Goal: Task Accomplishment & Management: Complete application form

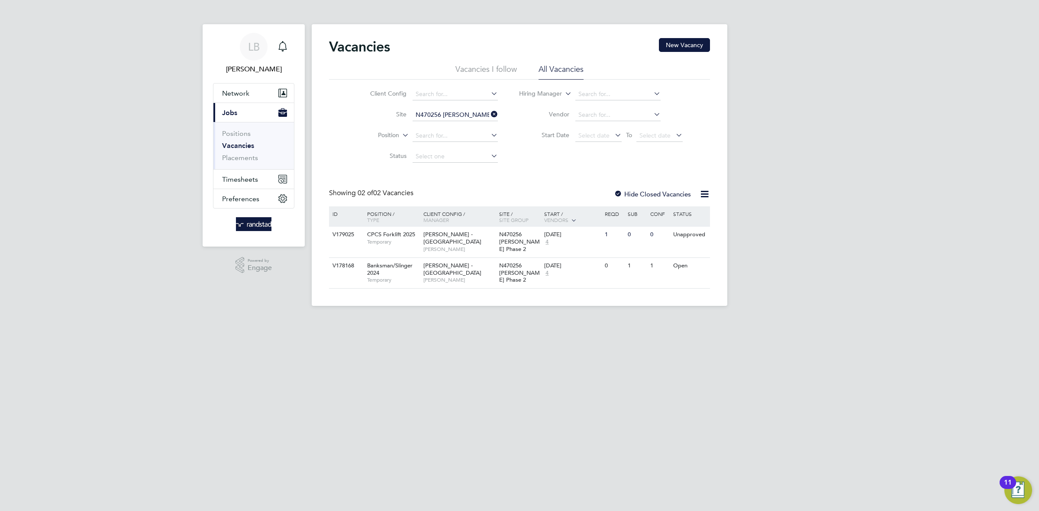
click at [489, 114] on icon at bounding box center [489, 114] width 0 height 12
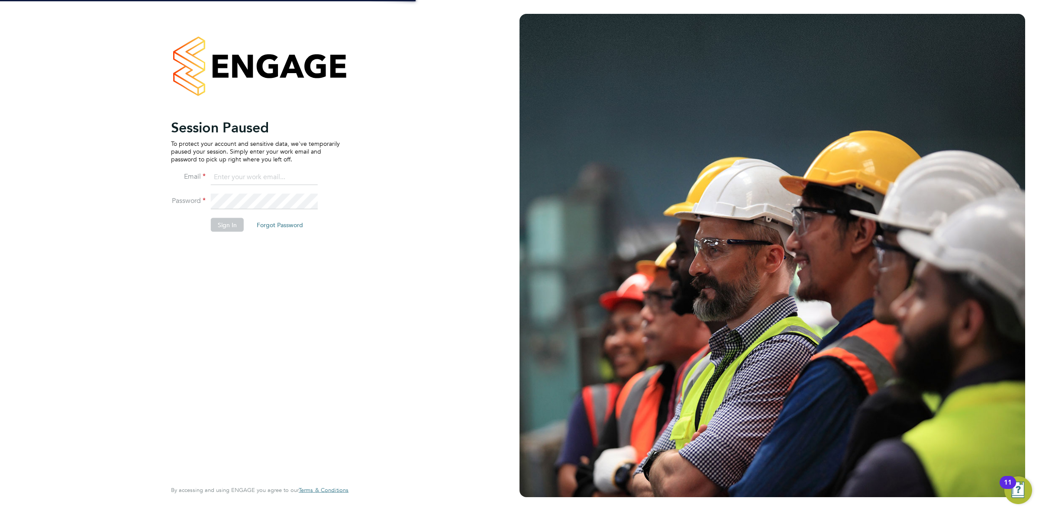
click at [443, 109] on div "Session Paused To protect your account and sensitive data, we've temporarily pa…" at bounding box center [260, 255] width 520 height 511
type input "louis.barnfield@randstad.co.uk"
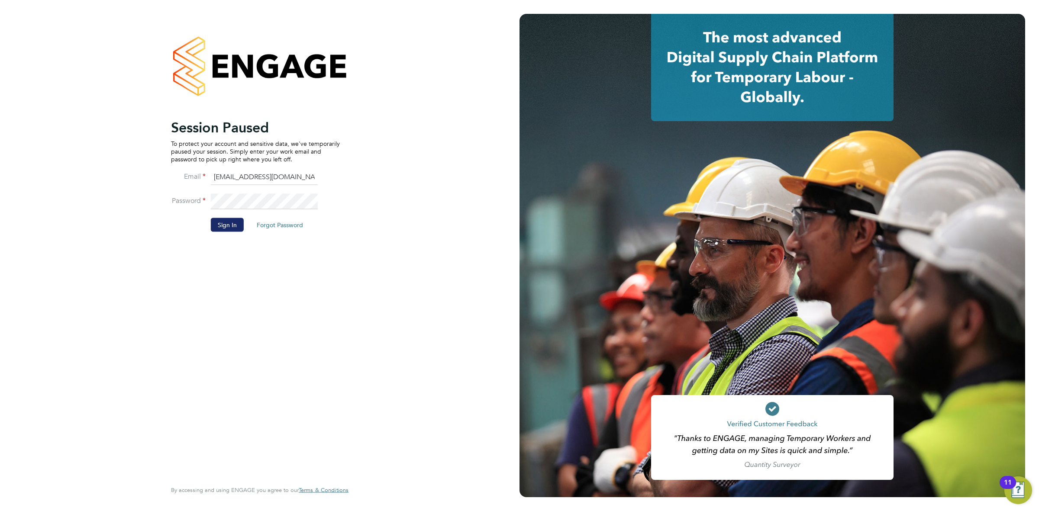
click at [227, 226] on button "Sign In" at bounding box center [227, 225] width 33 height 14
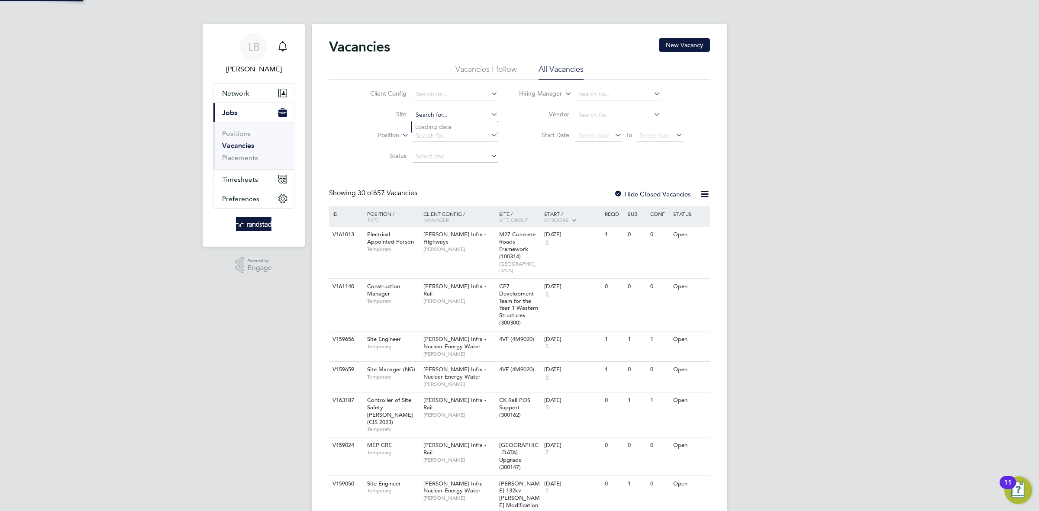
click at [431, 110] on input at bounding box center [455, 115] width 85 height 12
click at [462, 131] on li "Star Rad cliffe Academy (13CB05)" at bounding box center [472, 127] width 121 height 12
type input "[GEOGRAPHIC_DATA] (13CB05)"
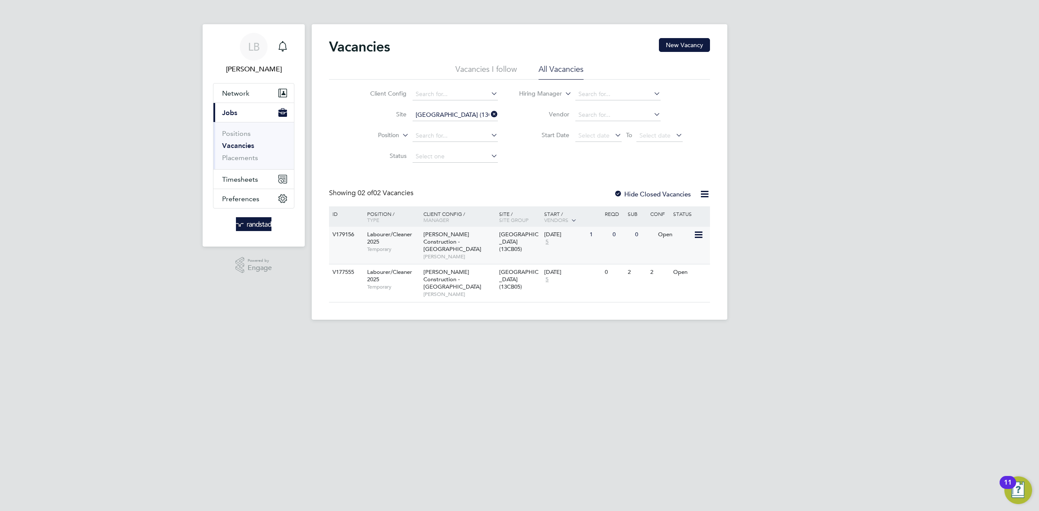
click at [480, 253] on span "[PERSON_NAME]" at bounding box center [459, 256] width 71 height 7
click at [467, 275] on span "[PERSON_NAME] Construction - [GEOGRAPHIC_DATA]" at bounding box center [453, 280] width 58 height 22
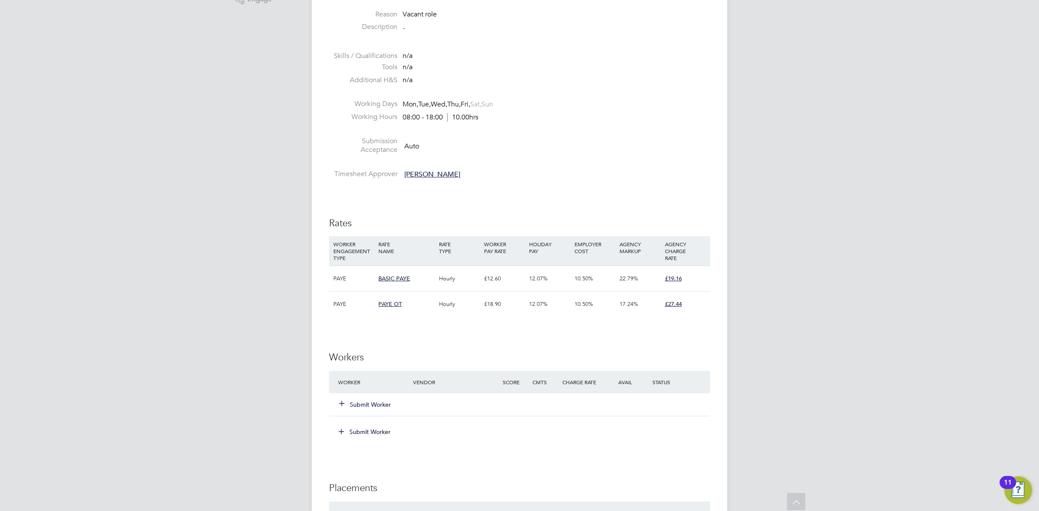
scroll to position [280, 0]
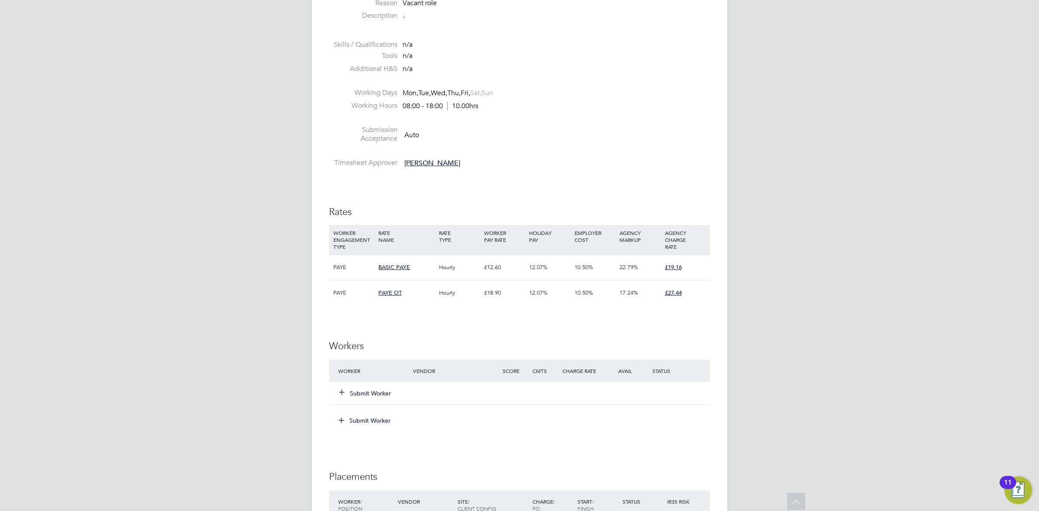
click at [370, 395] on button "Submit Worker" at bounding box center [366, 393] width 52 height 9
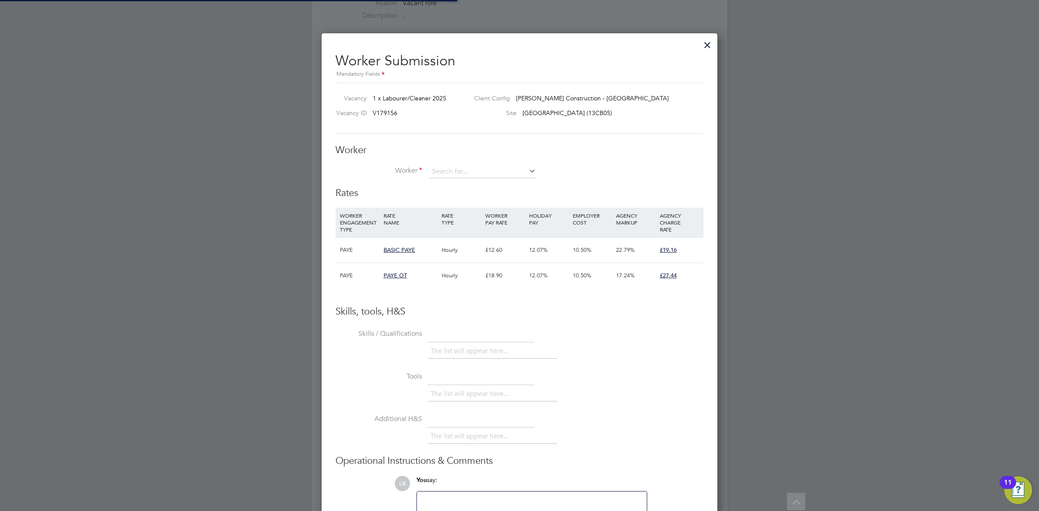
scroll to position [25, 59]
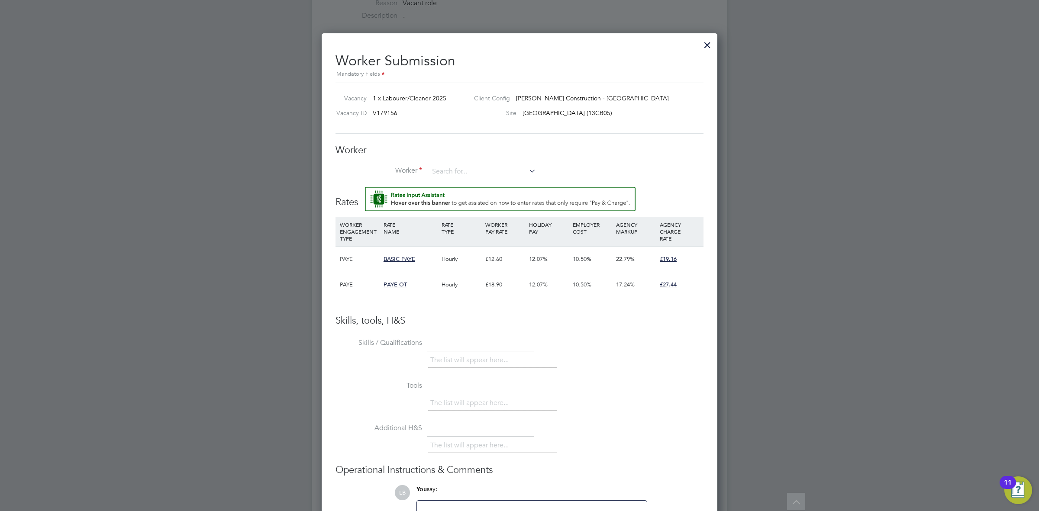
click at [470, 162] on div "Worker Worker Worker Engagement Type" at bounding box center [520, 165] width 368 height 43
click at [463, 173] on input at bounding box center [482, 171] width 107 height 13
type input "david bami"
click at [501, 200] on li "+ Add new" at bounding box center [483, 198] width 108 height 12
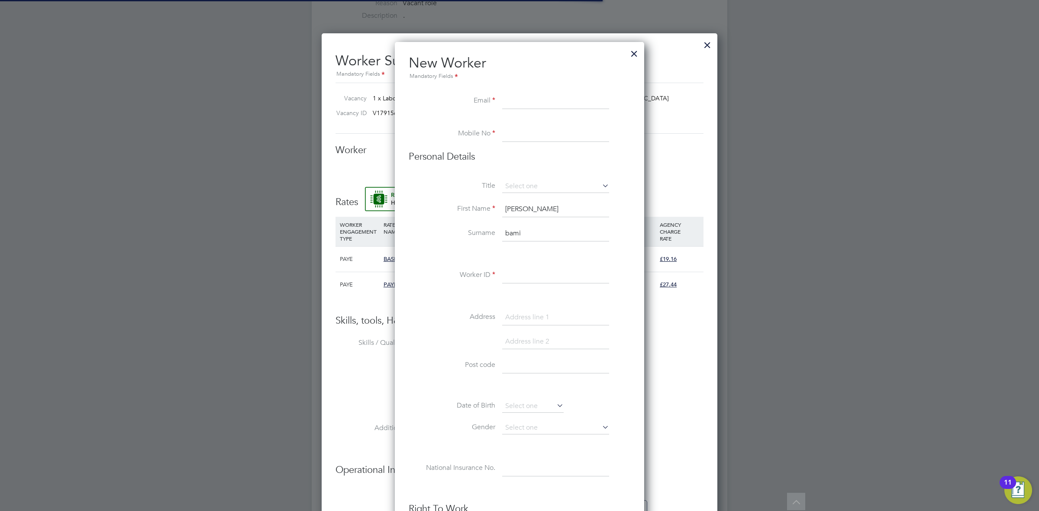
scroll to position [779, 249]
click at [516, 103] on input at bounding box center [555, 102] width 107 height 16
paste input "ribams@yahoo.com"
type input "ribams@yahoo.com"
click at [537, 132] on input at bounding box center [555, 134] width 107 height 16
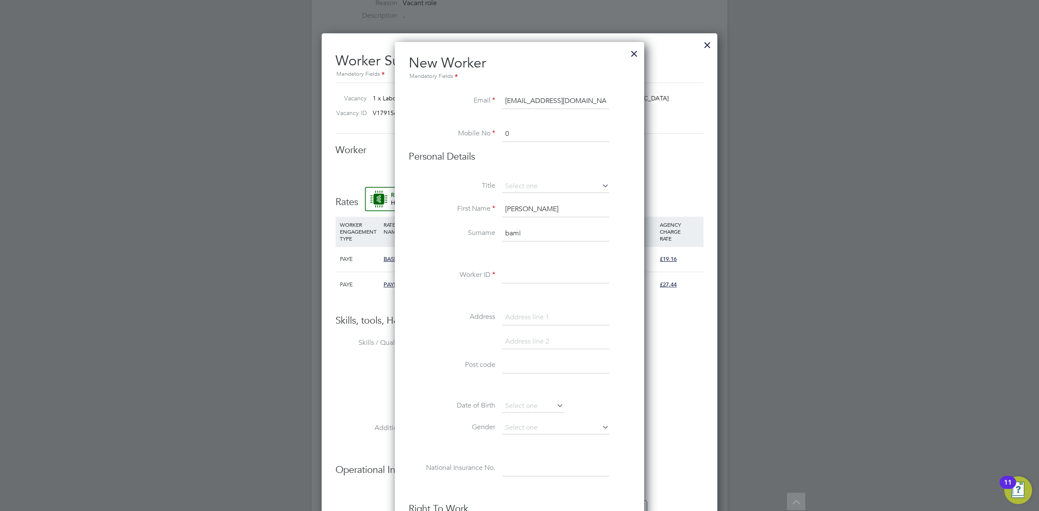
paste input "77867 852488"
type input "077867 852488"
click at [550, 236] on input "bami" at bounding box center [555, 234] width 107 height 16
type input "bamigbaye"
click at [549, 191] on input at bounding box center [555, 186] width 107 height 13
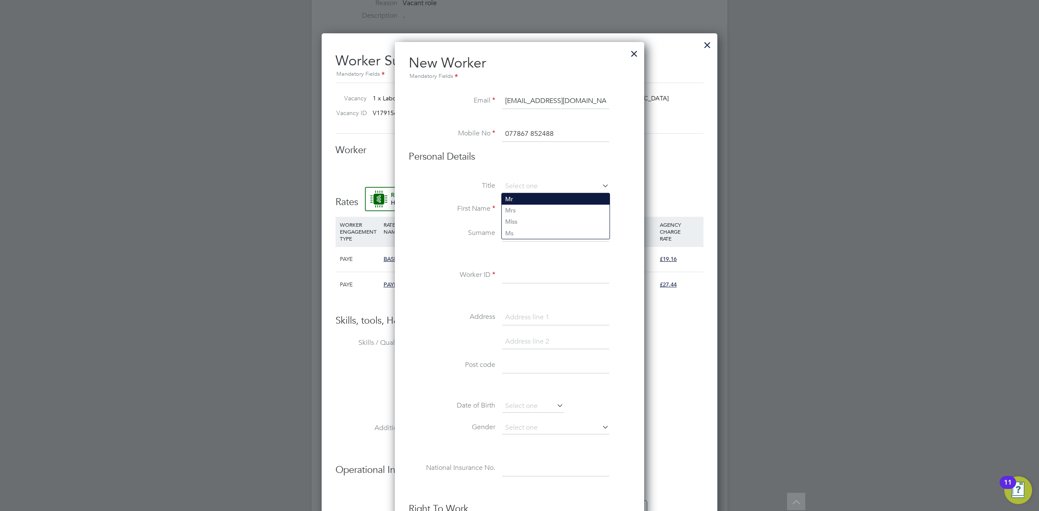
click at [515, 201] on li "Mr" at bounding box center [556, 199] width 108 height 11
type input "Mr"
click at [553, 267] on div "Title Mr First Name david Surname bamigbaye Worker ID Address Post code Date of…" at bounding box center [520, 337] width 222 height 314
click at [529, 283] on input at bounding box center [555, 276] width 107 height 16
paste input "C-004616296"
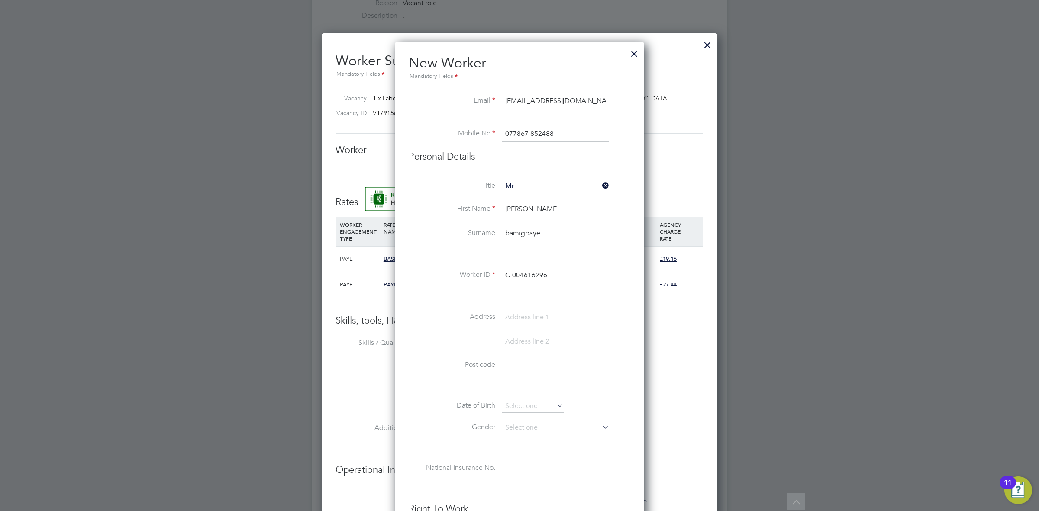
click at [643, 331] on div "New Worker Mandatory Fields Email ribams@yahoo.com Mobile No 077867 852488 Pers…" at bounding box center [519, 430] width 249 height 777
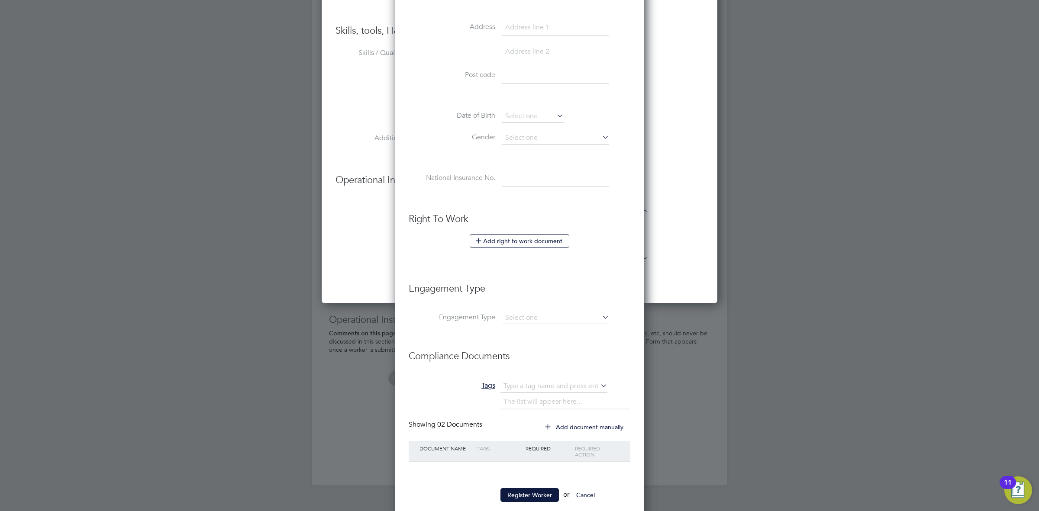
scroll to position [589, 0]
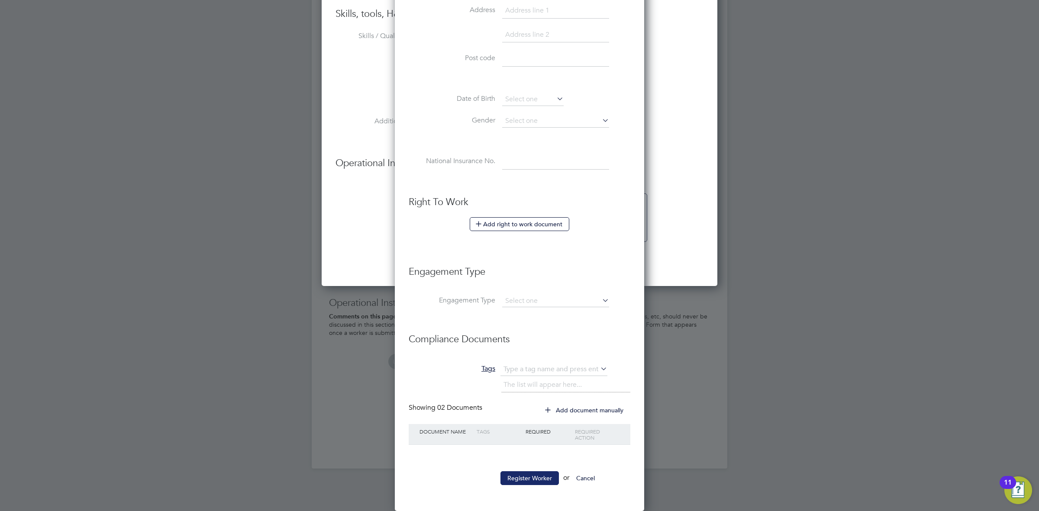
click at [540, 474] on button "Register Worker" at bounding box center [530, 479] width 58 height 14
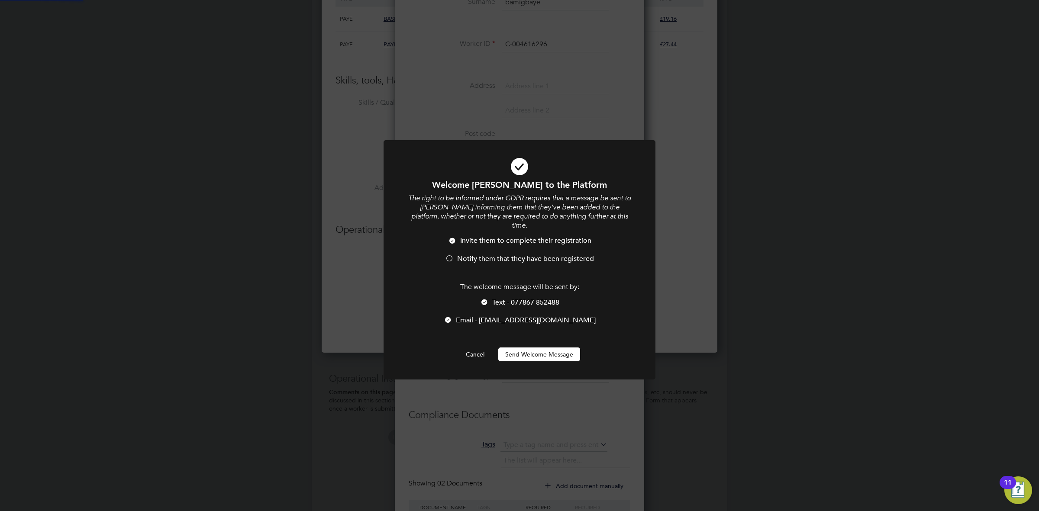
scroll to position [554, 396]
click at [530, 348] on button "Send Welcome Message" at bounding box center [539, 355] width 82 height 14
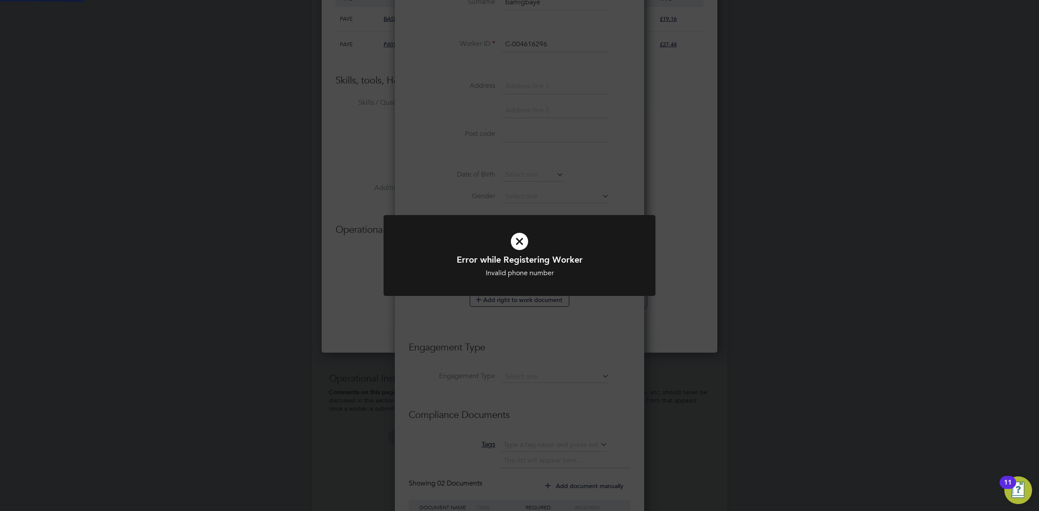
scroll to position [564, 396]
click at [683, 286] on div "Error while Registering Worker Invalid phone number Cancel Okay" at bounding box center [519, 255] width 1039 height 511
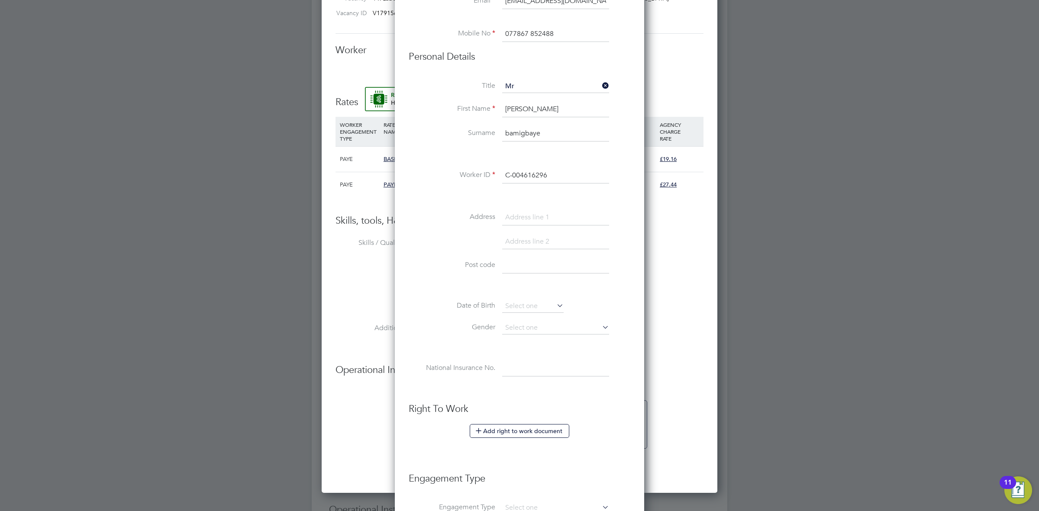
scroll to position [375, 0]
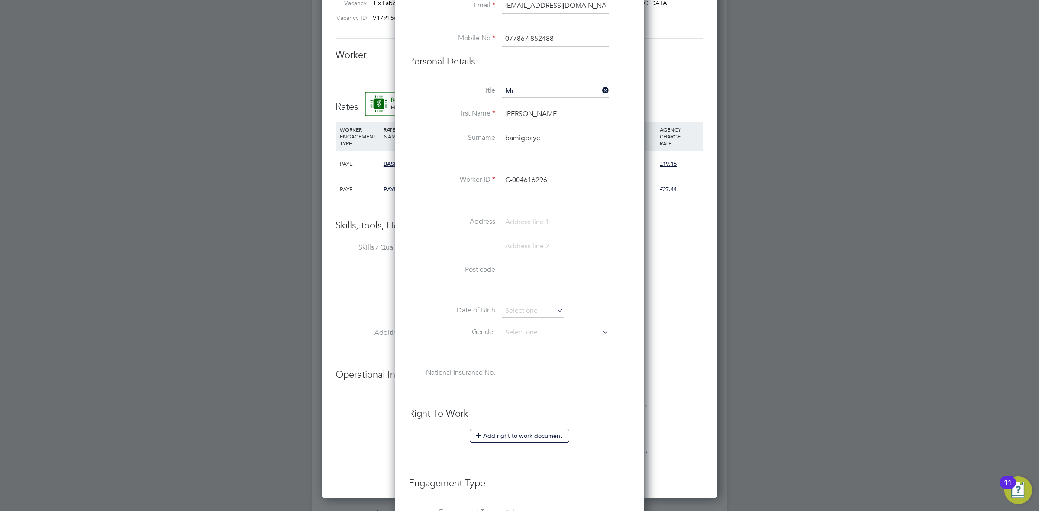
click at [518, 181] on input "C-004616296" at bounding box center [555, 181] width 107 height 16
type input "C-004616296"
click at [594, 332] on input at bounding box center [555, 333] width 107 height 13
click at [616, 298] on div "Title Mr First Name david Surname bamigbaye Worker ID C-004616296 Address Post …" at bounding box center [520, 242] width 222 height 314
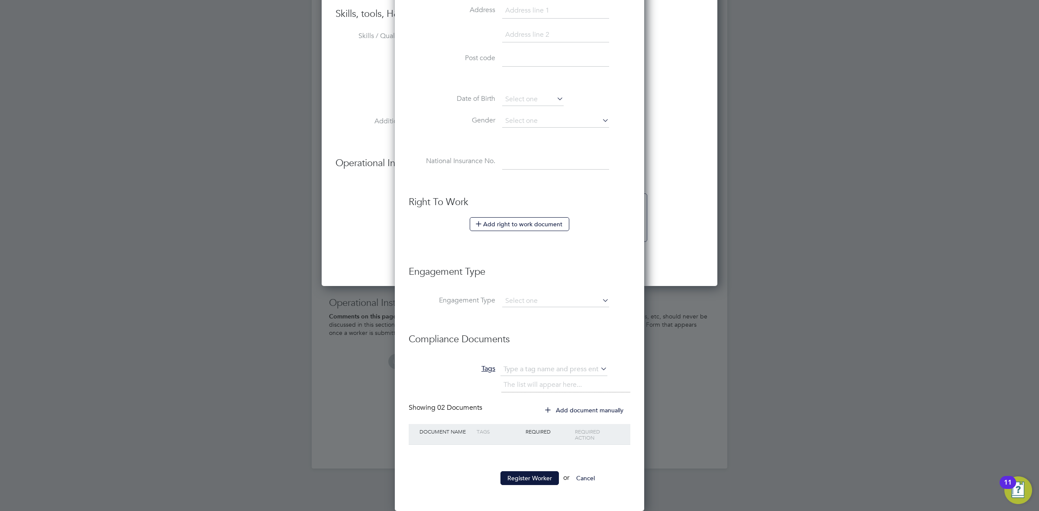
scroll to position [589, 0]
click at [529, 474] on button "Register Worker" at bounding box center [530, 479] width 58 height 14
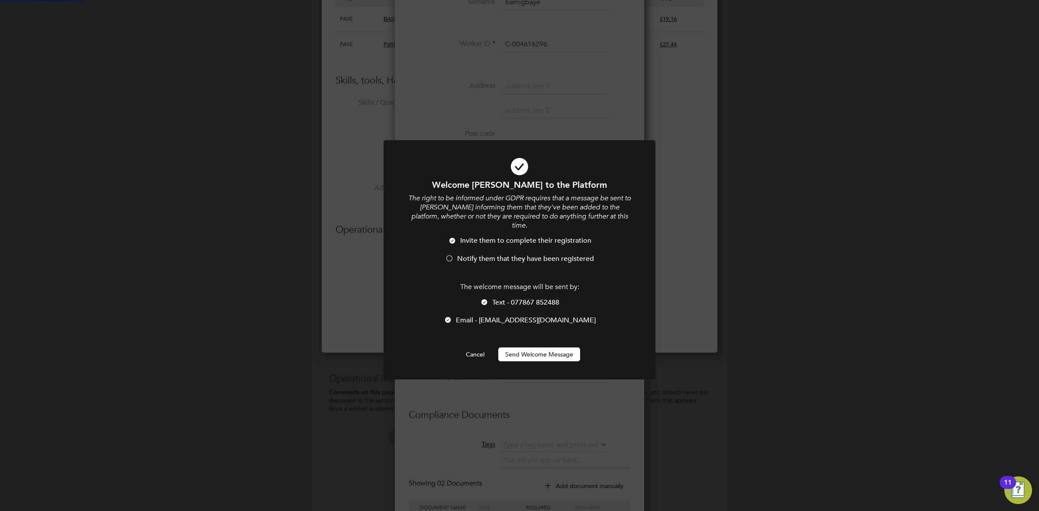
scroll to position [554, 396]
click at [507, 316] on span "Email - ribams@yahoo.com" at bounding box center [526, 320] width 140 height 9
click at [529, 348] on button "Send Welcome Message" at bounding box center [539, 355] width 82 height 14
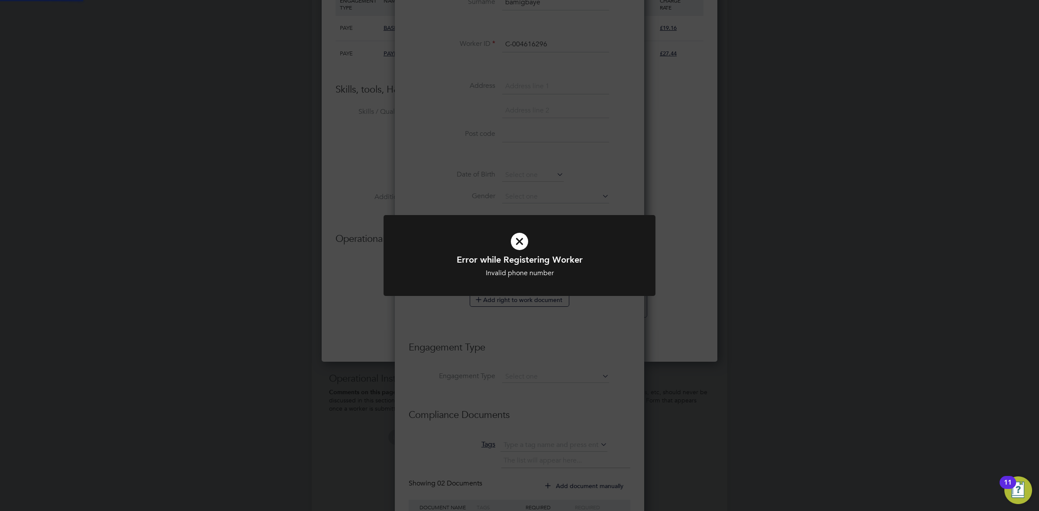
scroll to position [564, 396]
click at [623, 327] on div "Error while Registering Worker Invalid phone number Cancel Okay" at bounding box center [519, 255] width 1039 height 511
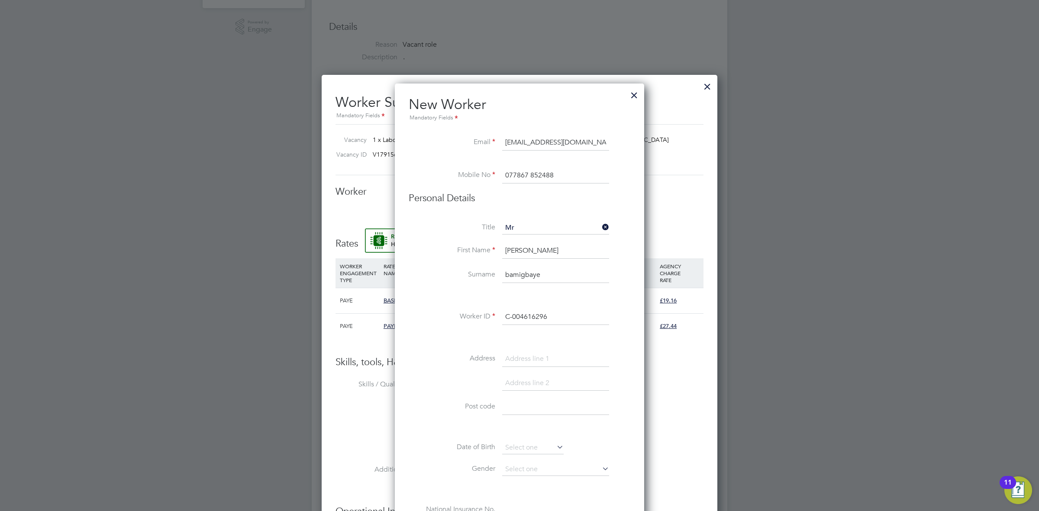
scroll to position [237, 0]
click at [532, 174] on input "077867 852488" at bounding box center [555, 177] width 107 height 16
click at [622, 187] on li "Mobile No 077867852488" at bounding box center [520, 181] width 222 height 24
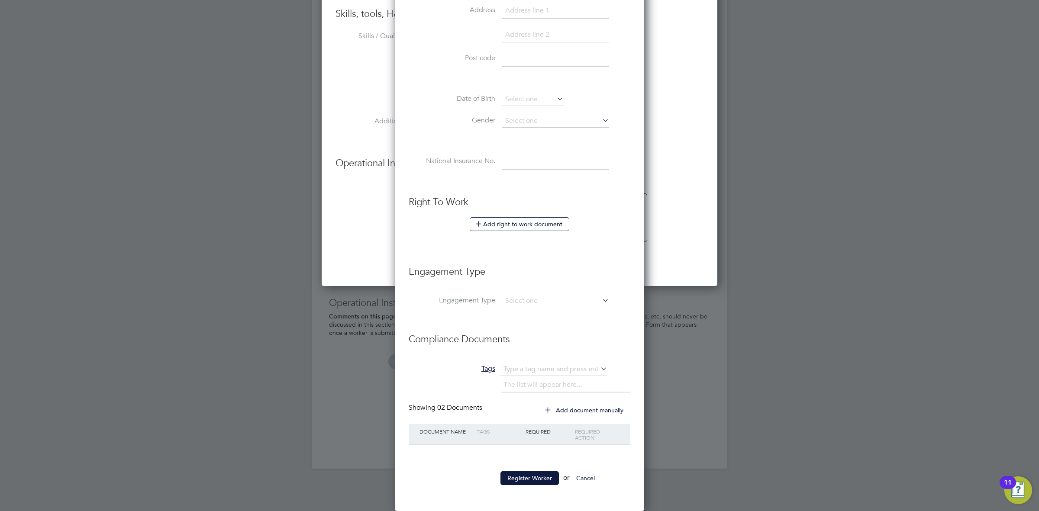
click at [519, 464] on ul "New Worker Mandatory Fields Email ribams@yahoo.com Mobile No 077867852488 Perso…" at bounding box center [520, 120] width 222 height 747
click at [522, 472] on button "Register Worker" at bounding box center [530, 479] width 58 height 14
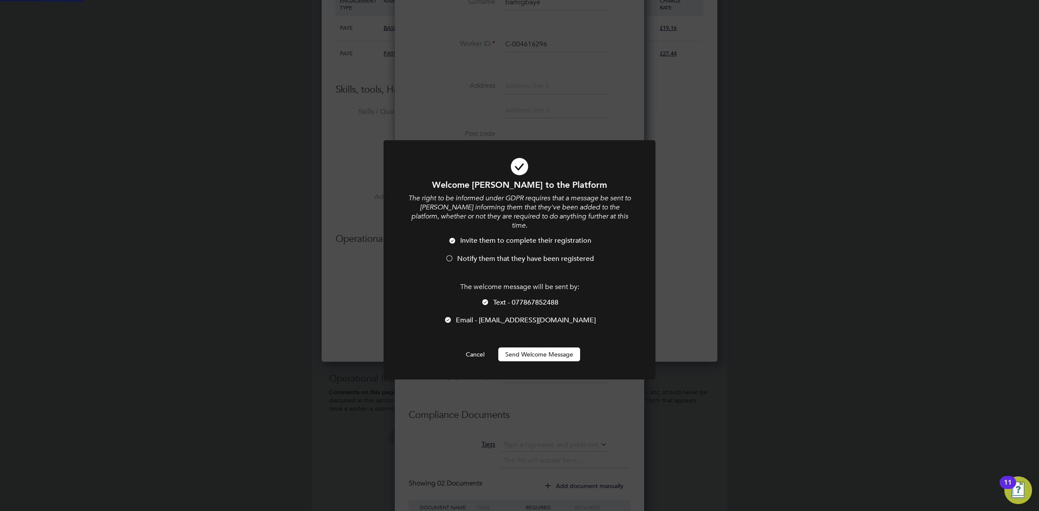
scroll to position [554, 396]
click at [510, 316] on li "Email - ribams@yahoo.com" at bounding box center [519, 325] width 225 height 18
click at [532, 348] on button "Send Welcome Message" at bounding box center [539, 355] width 82 height 14
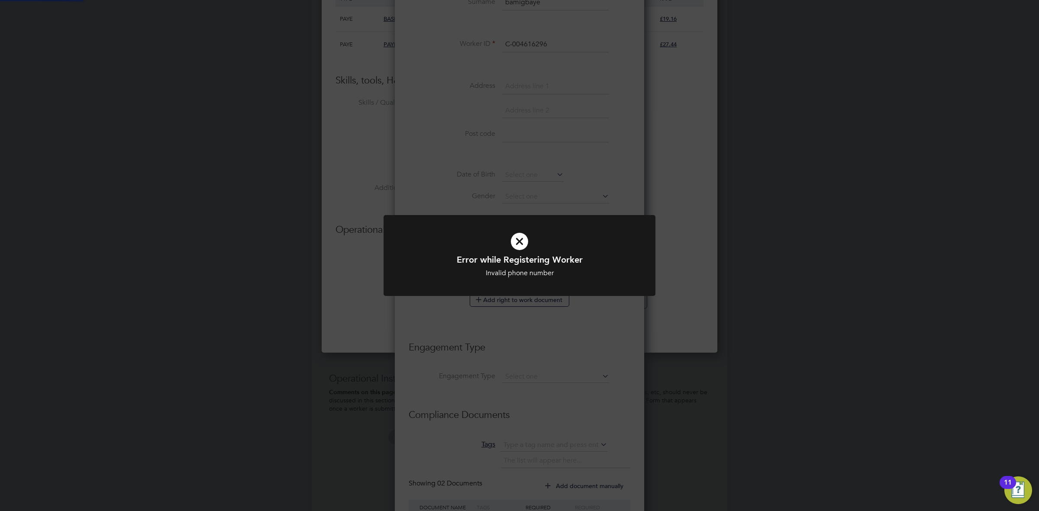
scroll to position [564, 396]
click at [582, 338] on div "Error while Registering Worker Invalid phone number Cancel Okay" at bounding box center [519, 255] width 1039 height 511
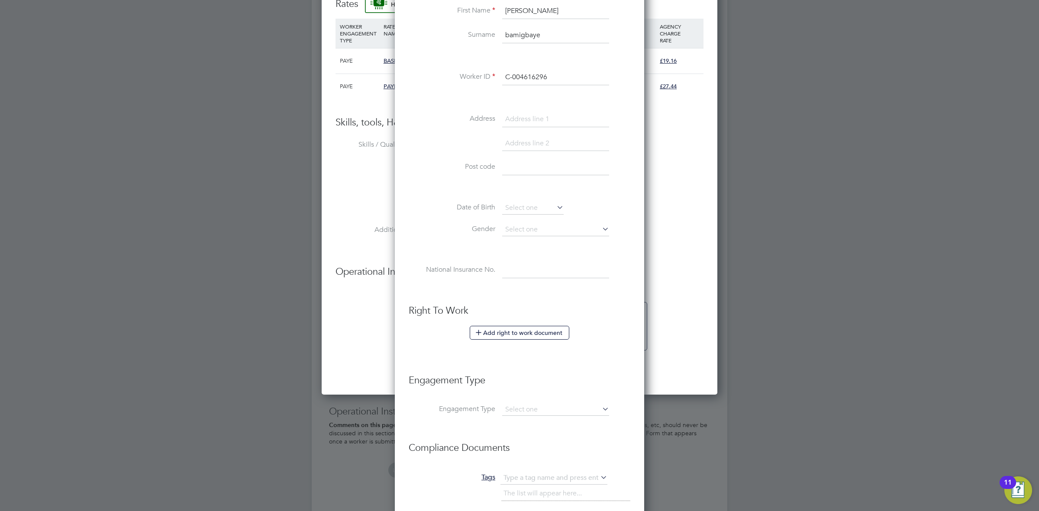
scroll to position [584, 0]
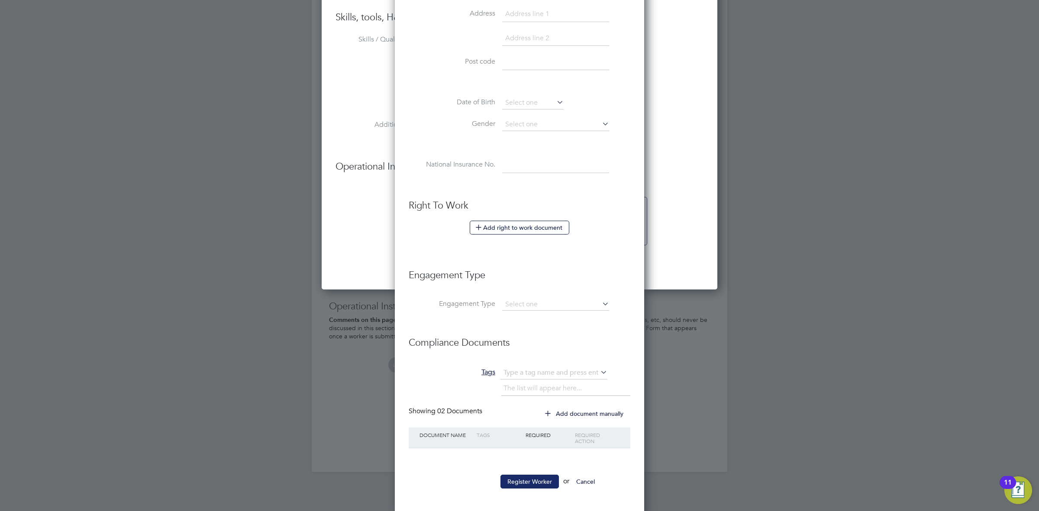
click at [522, 477] on button "Register Worker" at bounding box center [530, 482] width 58 height 14
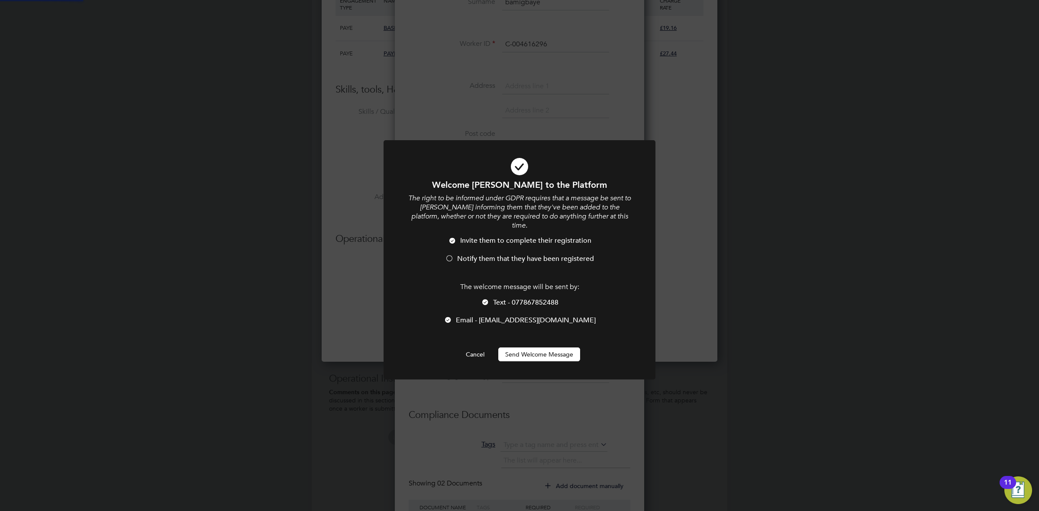
scroll to position [554, 396]
click at [521, 298] on span "Text - 077867852488" at bounding box center [525, 302] width 65 height 9
click at [537, 348] on button "Send Welcome Message" at bounding box center [539, 355] width 82 height 14
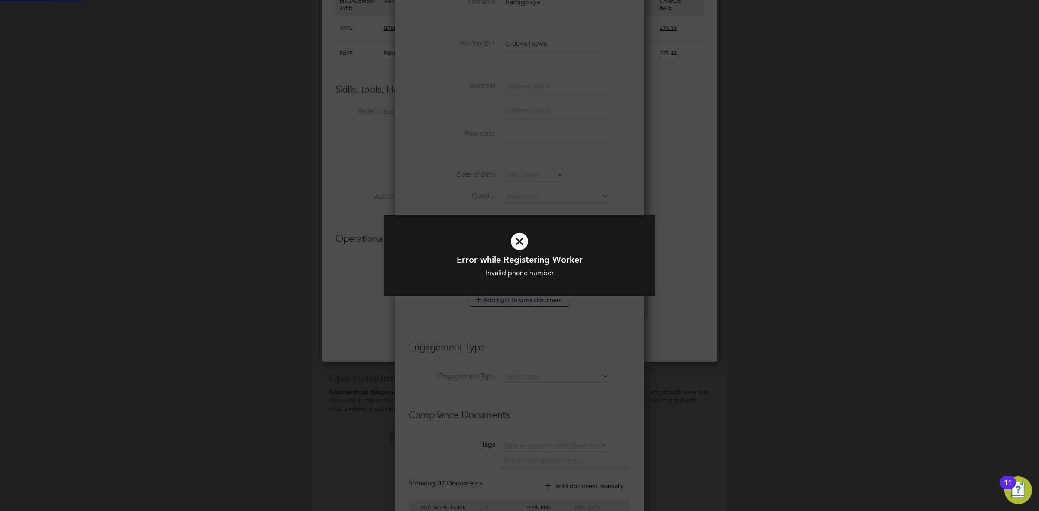
scroll to position [564, 396]
click at [595, 330] on div "Error while Registering Worker Invalid phone number Cancel Okay" at bounding box center [519, 255] width 1039 height 511
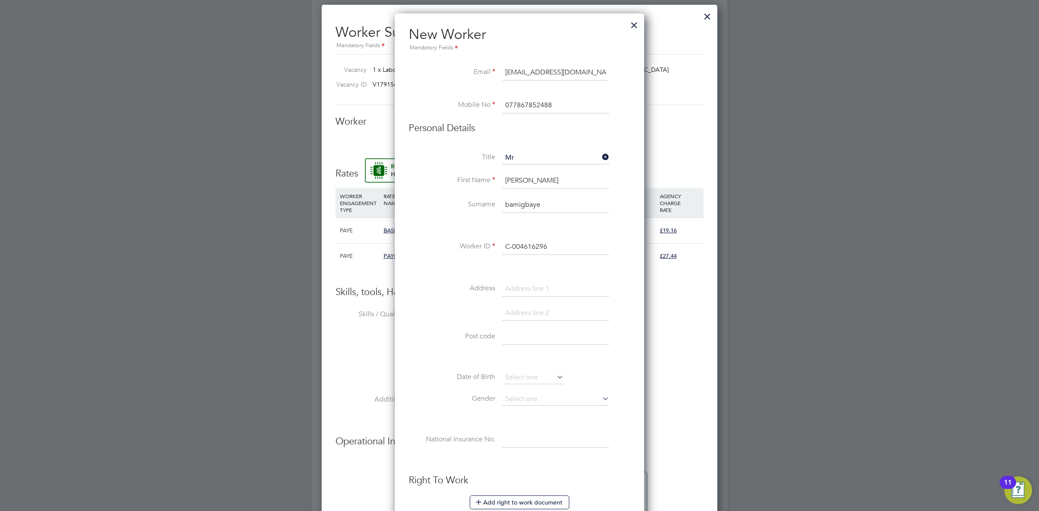
scroll to position [289, 0]
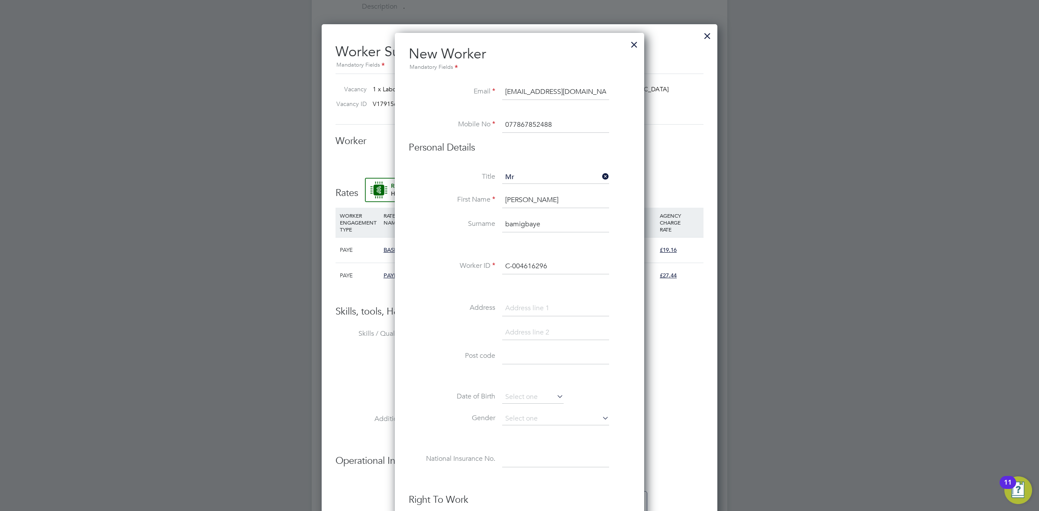
click at [563, 123] on input "077867852488" at bounding box center [555, 125] width 107 height 16
type input "07867 852488"
click at [660, 248] on div "£19.16" at bounding box center [680, 250] width 44 height 25
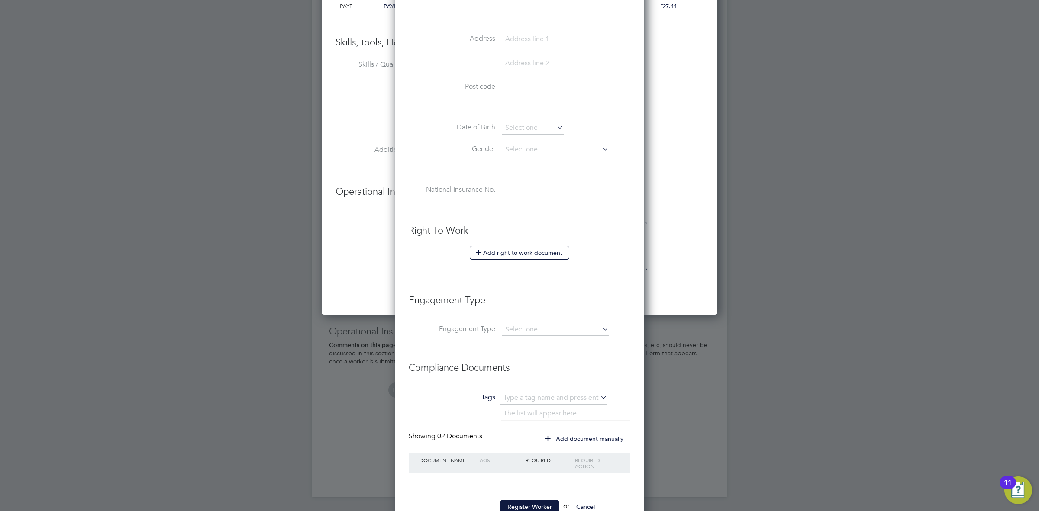
scroll to position [589, 0]
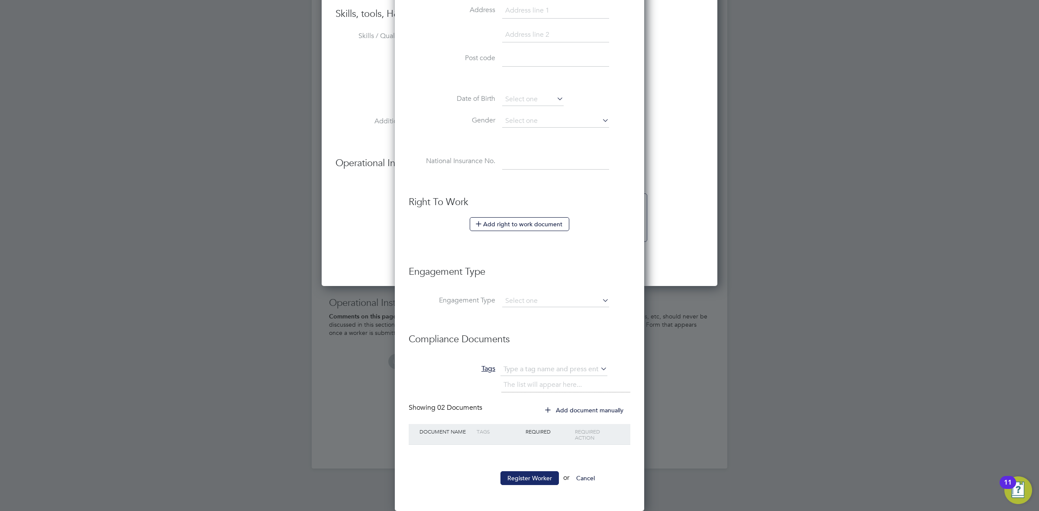
click at [538, 480] on button "Register Worker" at bounding box center [530, 479] width 58 height 14
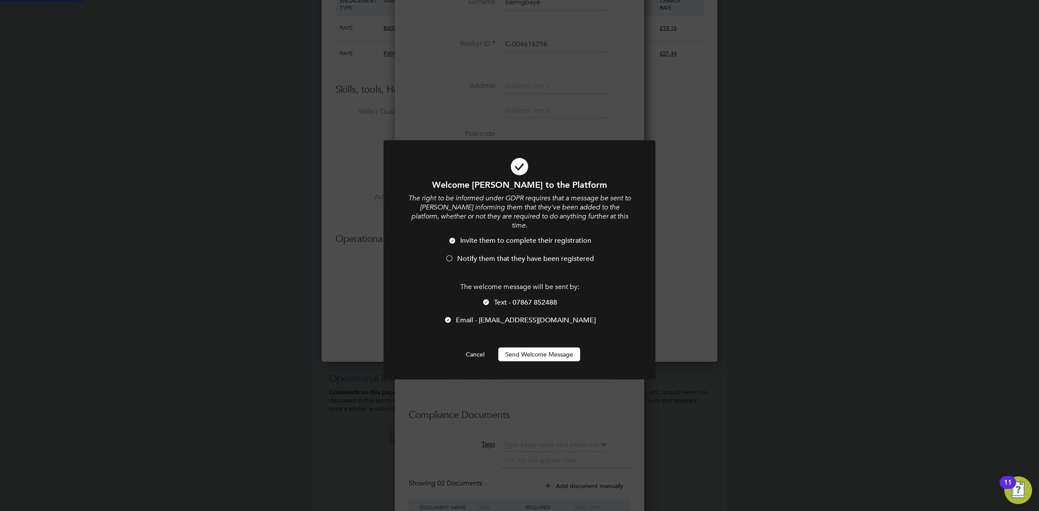
scroll to position [554, 396]
click at [511, 316] on span "Email - ribams@yahoo.com" at bounding box center [526, 320] width 140 height 9
click at [520, 348] on button "Send Welcome Message" at bounding box center [539, 355] width 82 height 14
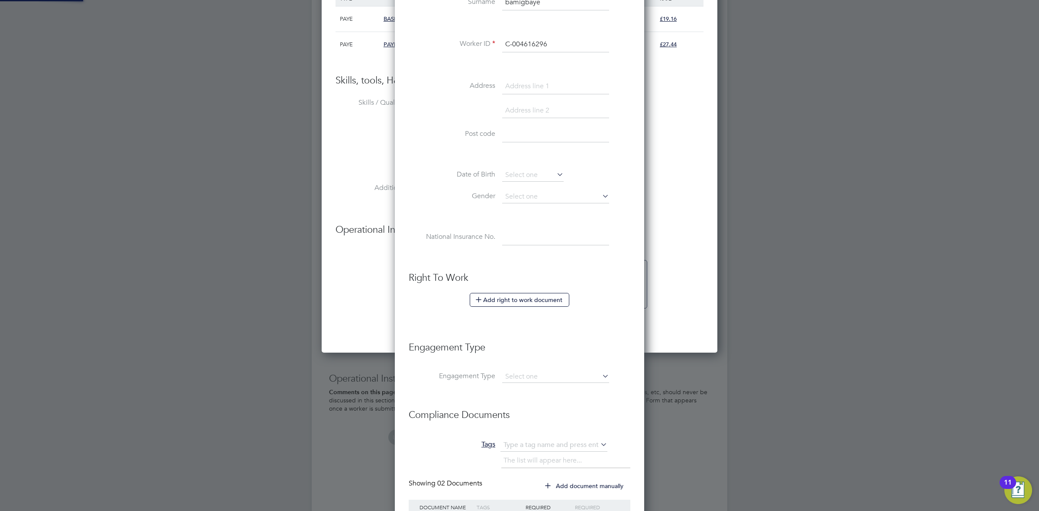
scroll to position [564, 396]
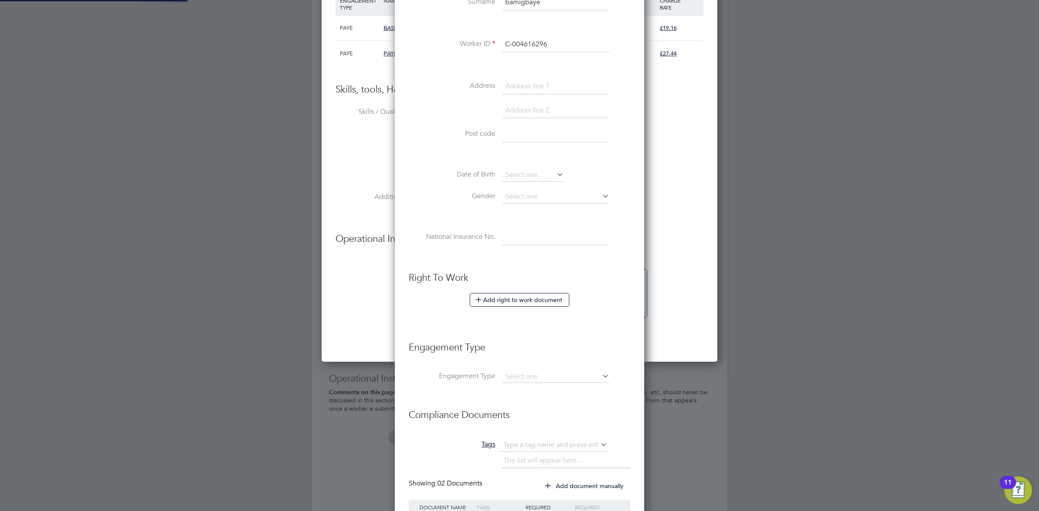
type input "david bamigbaye (C-004616296)"
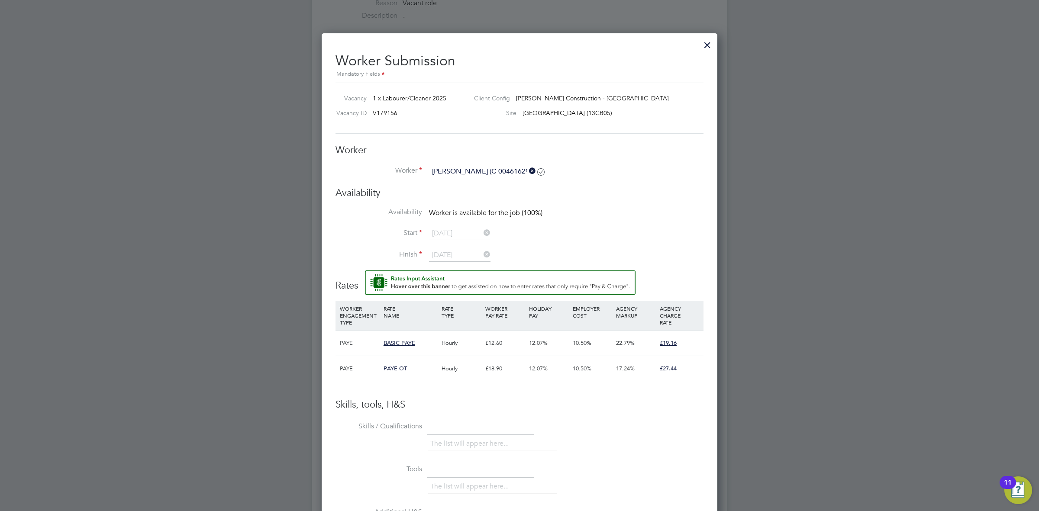
click at [527, 175] on icon at bounding box center [527, 171] width 0 height 12
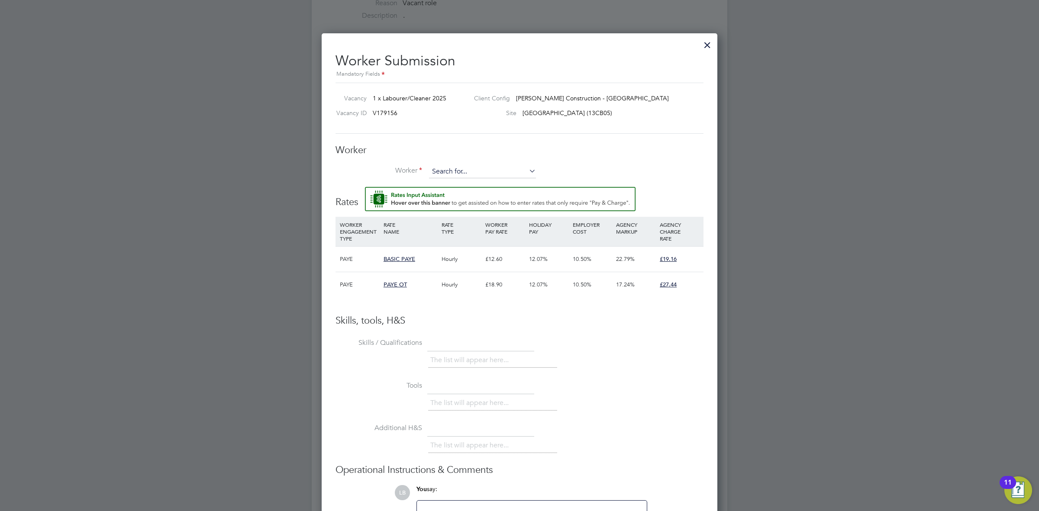
click at [464, 171] on input at bounding box center [482, 171] width 107 height 13
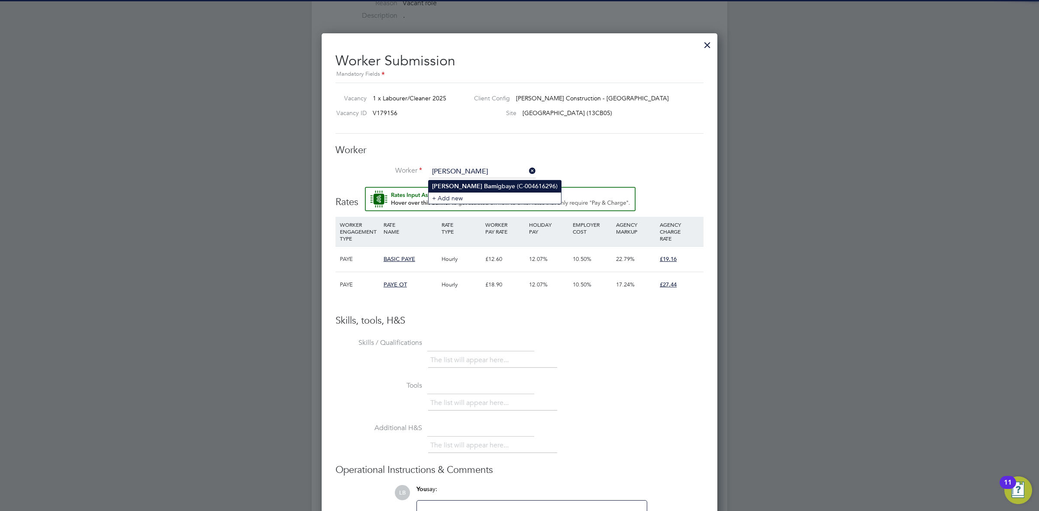
click at [485, 187] on li "David Bam igbaye (C-004616296)" at bounding box center [495, 187] width 133 height 12
type input "David Bamigbaye (C-004616296)"
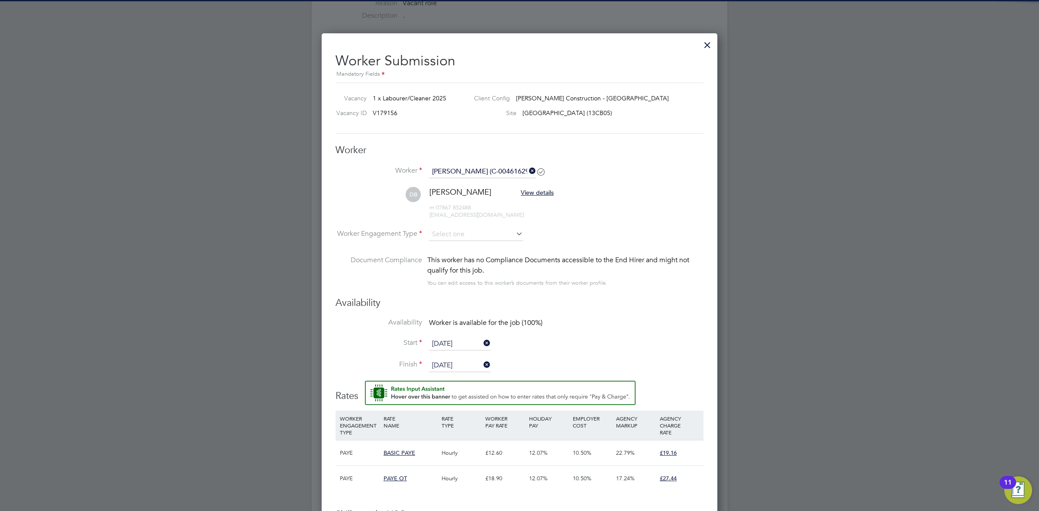
click at [534, 242] on li "Worker Engagement Type" at bounding box center [520, 241] width 368 height 27
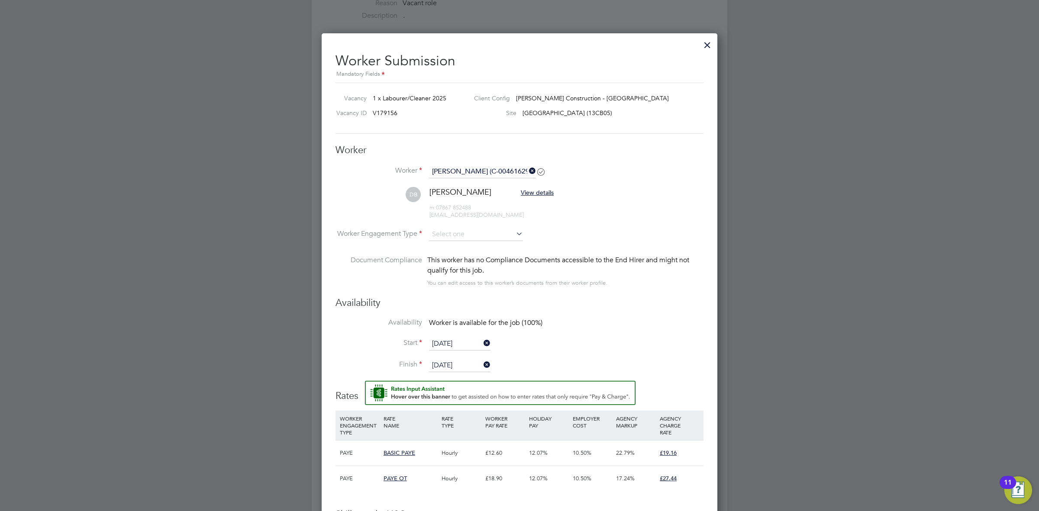
click at [514, 240] on icon at bounding box center [514, 234] width 0 height 12
click at [491, 243] on div "All Vacancies Vacancy Activity Logs Vacancy Activity Logs All Vacancies Vacancy…" at bounding box center [520, 251] width 416 height 1049
click at [465, 251] on li "Contract" at bounding box center [476, 249] width 95 height 11
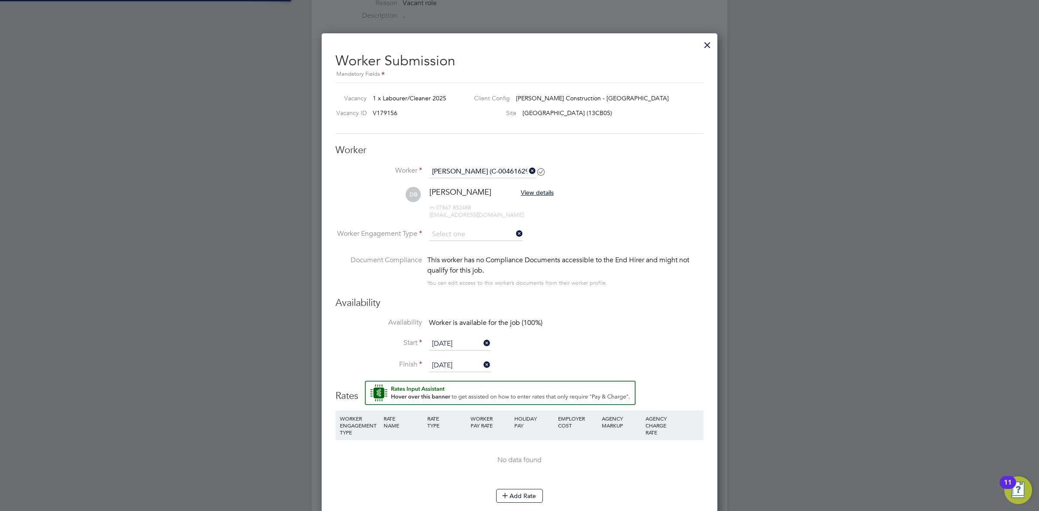
type input "Contract"
click at [552, 267] on div "This worker has no Compliance Documents accessible to the End Hirer and might n…" at bounding box center [565, 265] width 276 height 21
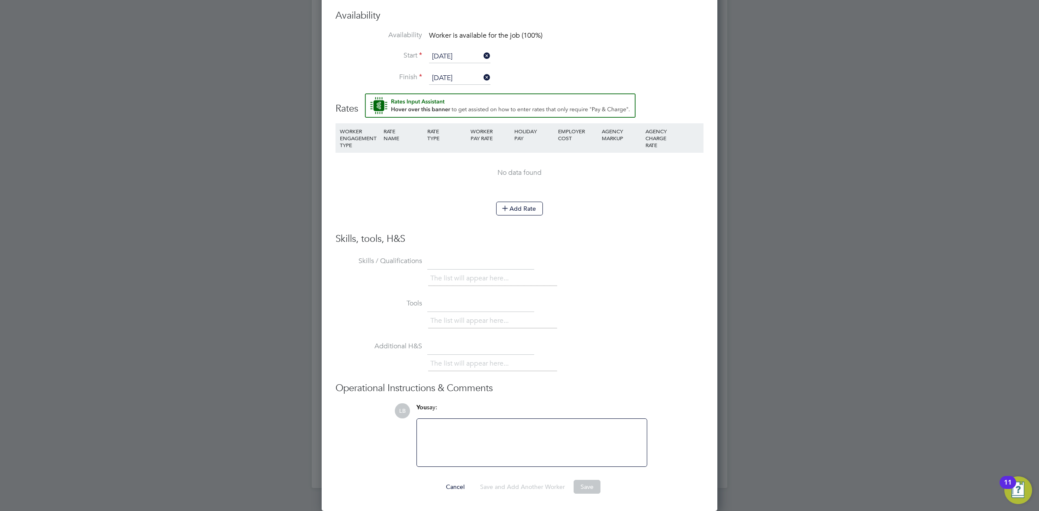
click at [627, 329] on div "The list will appear here..." at bounding box center [565, 322] width 275 height 17
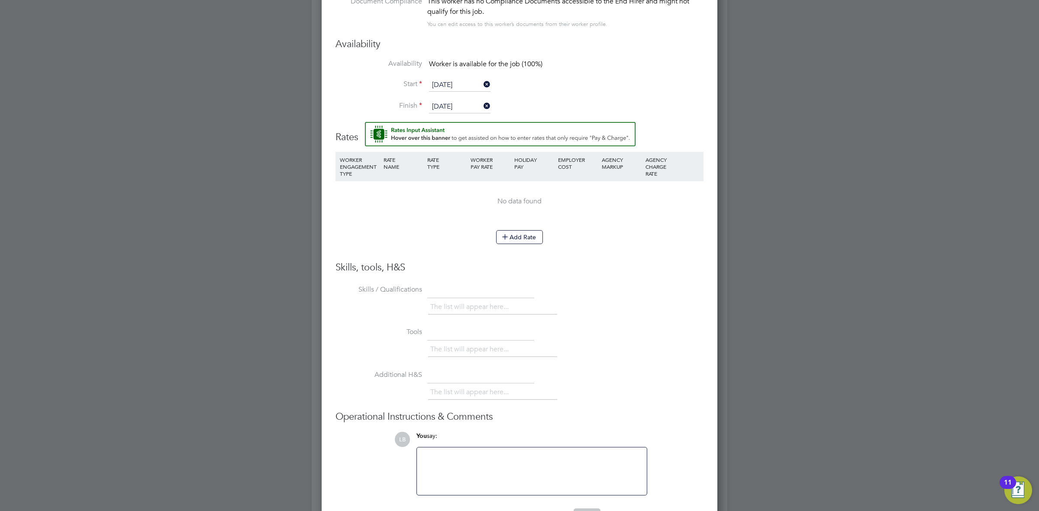
click at [506, 229] on li "WORKER ENGAGEMENT TYPE RATE NAME RATE TYPE WORKER PAY RATE HOLIDAY PAY EMPLOYER…" at bounding box center [520, 191] width 368 height 78
click at [513, 248] on li "Add Rate" at bounding box center [520, 241] width 368 height 23
click at [512, 241] on button "Add Rate" at bounding box center [519, 237] width 47 height 14
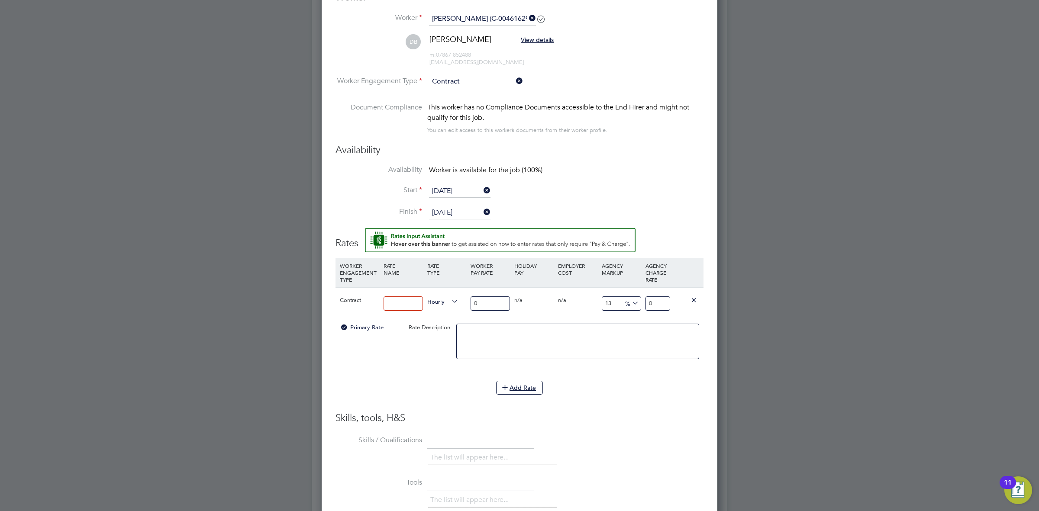
click at [696, 302] on icon at bounding box center [694, 300] width 6 height 6
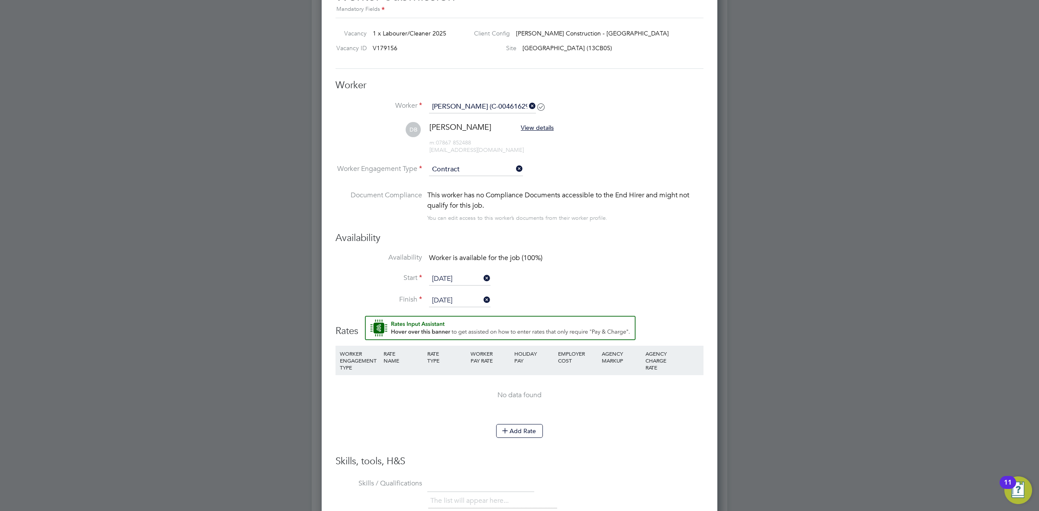
scroll to position [493, 0]
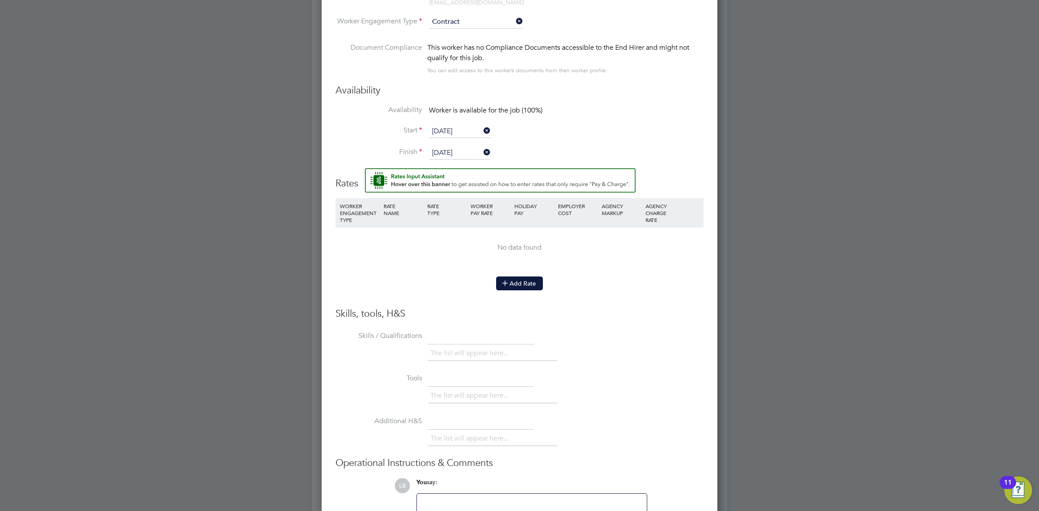
click at [505, 285] on icon at bounding box center [505, 283] width 6 height 6
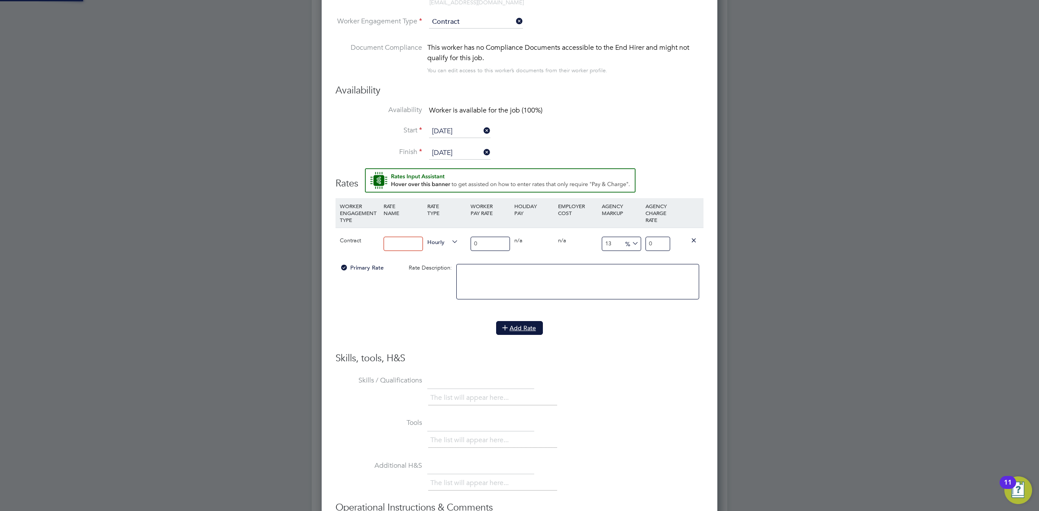
scroll to position [815, 396]
click at [663, 245] on input "0" at bounding box center [658, 244] width 25 height 14
type input "1"
type input "0"
type input "1"
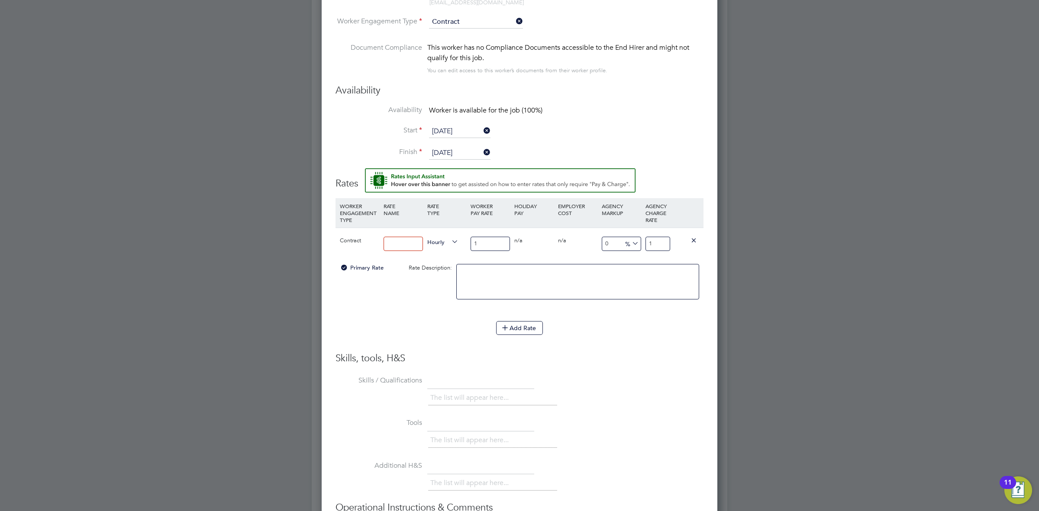
type input "1800"
type input "19"
type input "1810"
type input "19.1"
type input "1816"
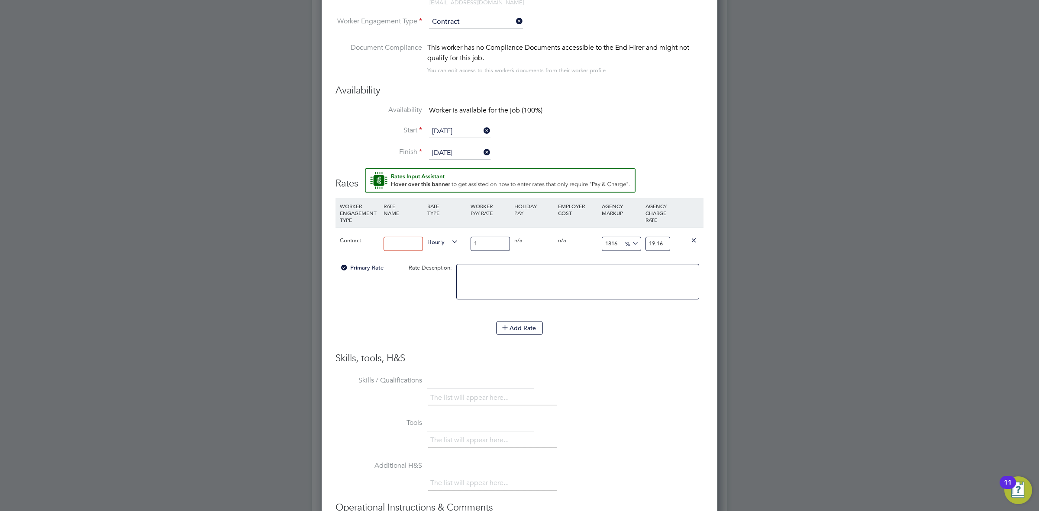
type input "19.16"
click at [647, 365] on h3 "Skills, tools, H&S" at bounding box center [520, 359] width 368 height 13
click at [405, 248] on input at bounding box center [403, 244] width 39 height 14
type input "Basic"
click at [492, 247] on input "1" at bounding box center [490, 244] width 39 height 14
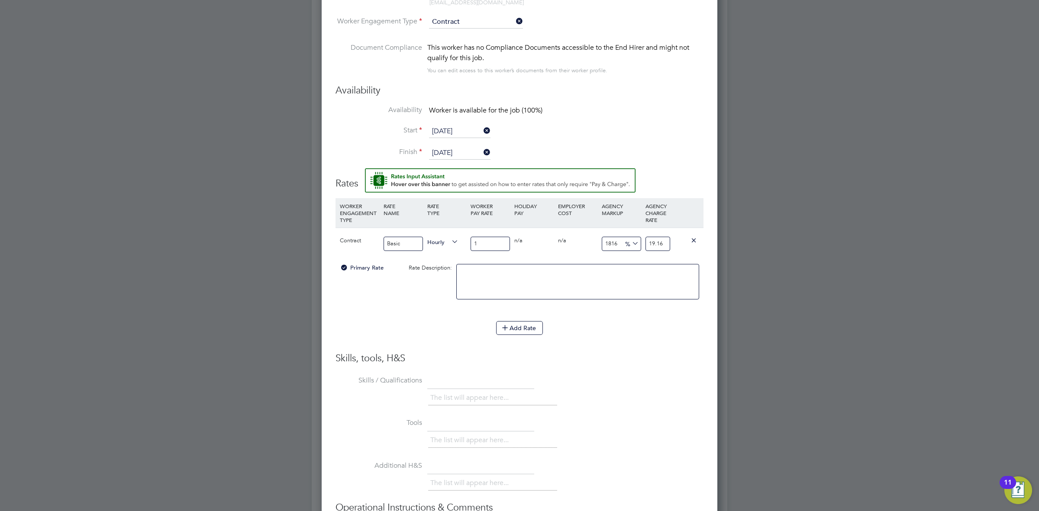
type input "14"
type input "268.24"
type input "14.1"
type input "270.156"
type input "14.12"
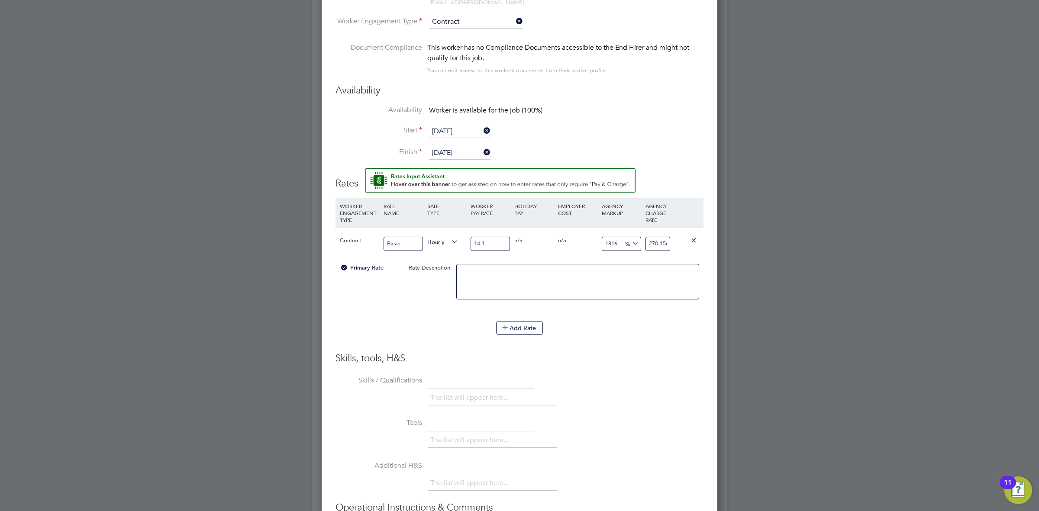
type input "270.5392"
type input "14.12"
click at [580, 356] on h3 "Skills, tools, H&S" at bounding box center [520, 359] width 368 height 13
click at [517, 335] on button "Add Rate" at bounding box center [519, 328] width 47 height 14
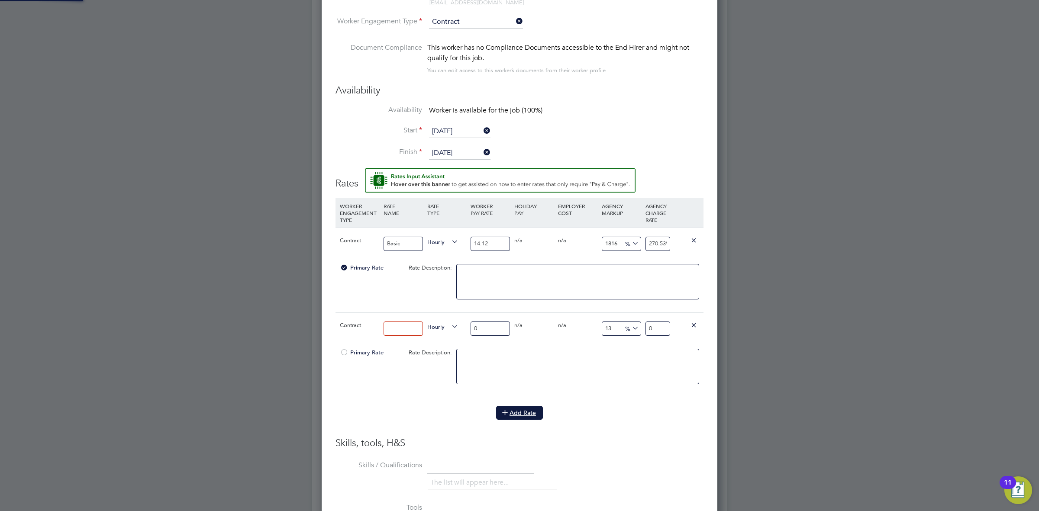
scroll to position [900, 396]
click at [696, 328] on icon at bounding box center [694, 325] width 6 height 6
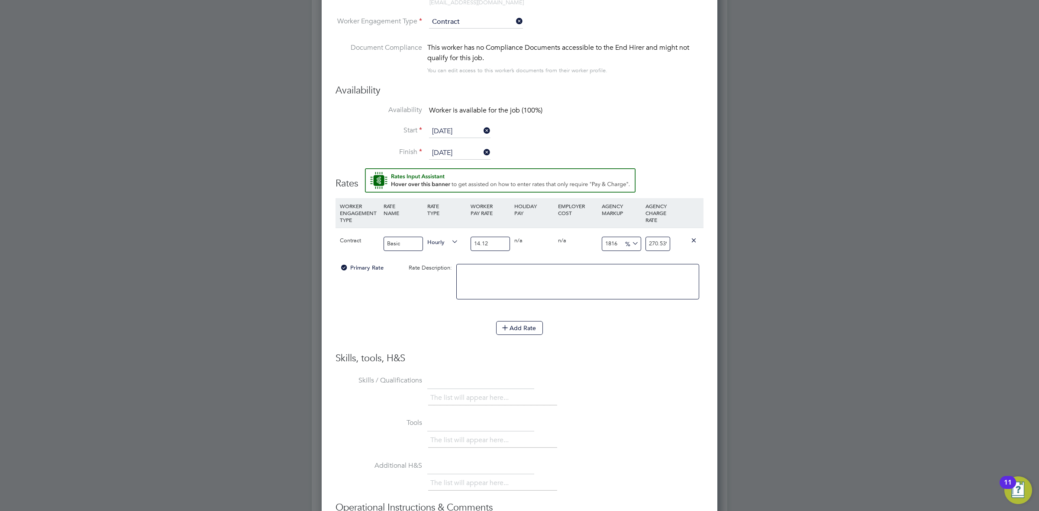
scroll to position [815, 396]
click at [672, 413] on li "Skills / Qualifications The list will appear here..." at bounding box center [520, 395] width 368 height 43
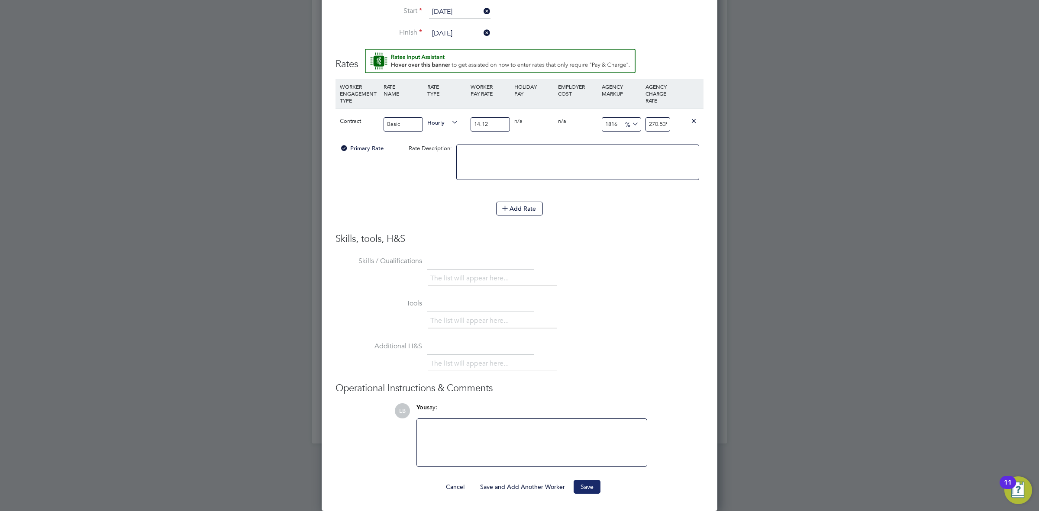
click at [595, 489] on button "Save" at bounding box center [587, 487] width 27 height 14
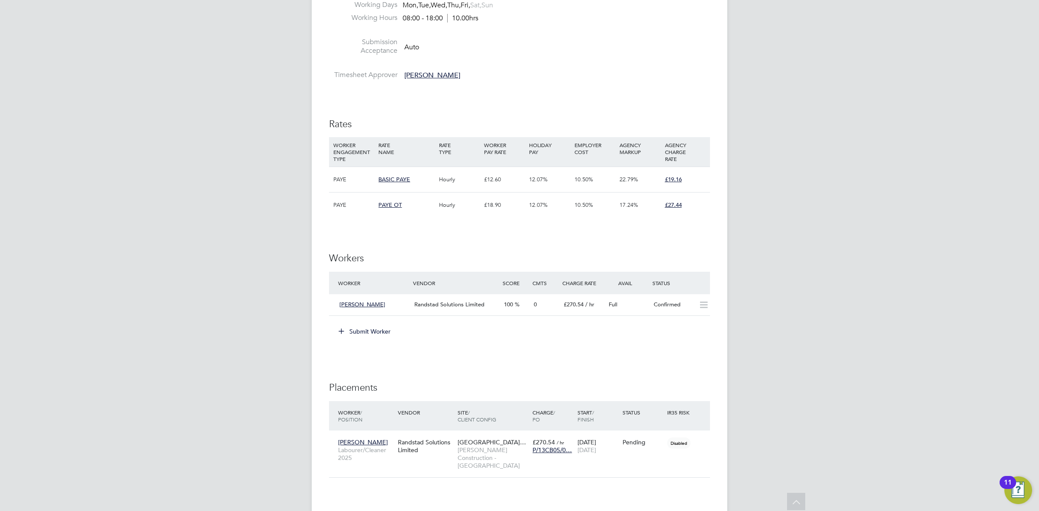
scroll to position [388, 0]
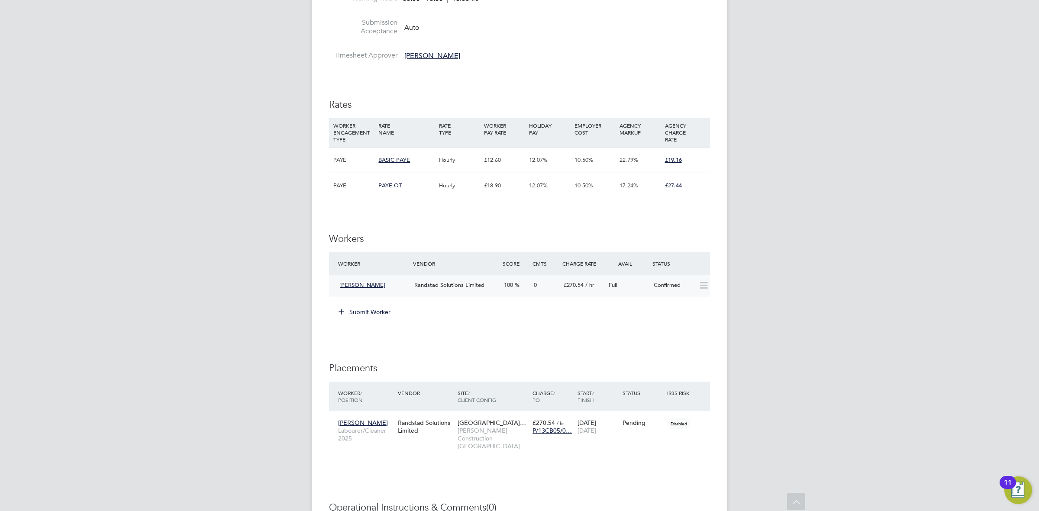
click at [695, 285] on div at bounding box center [702, 285] width 15 height 14
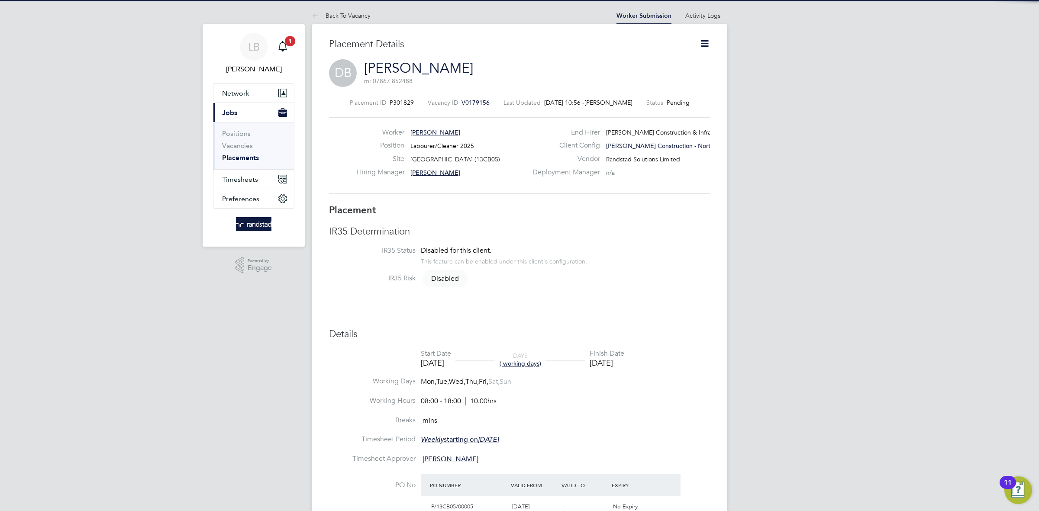
click at [699, 42] on icon at bounding box center [704, 43] width 11 height 11
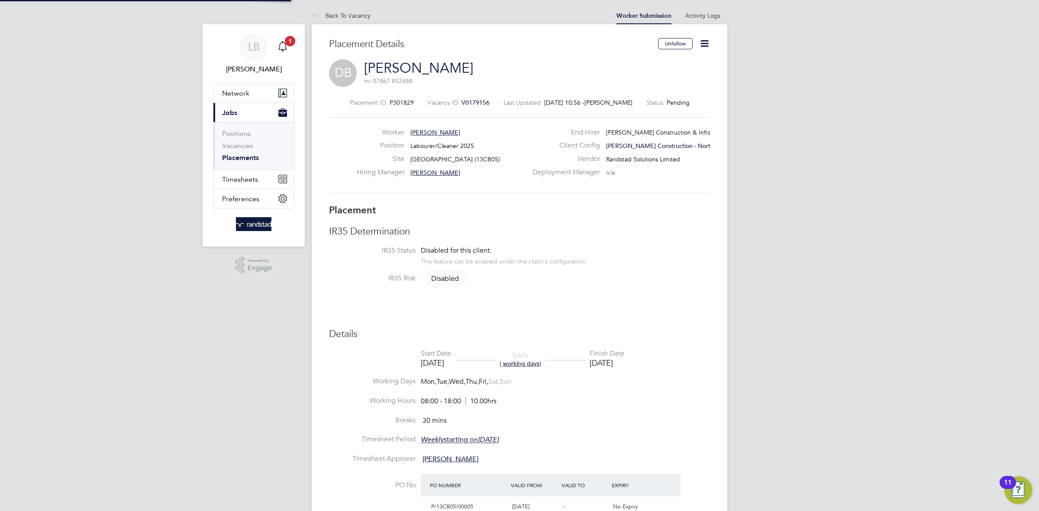
scroll to position [4, 4]
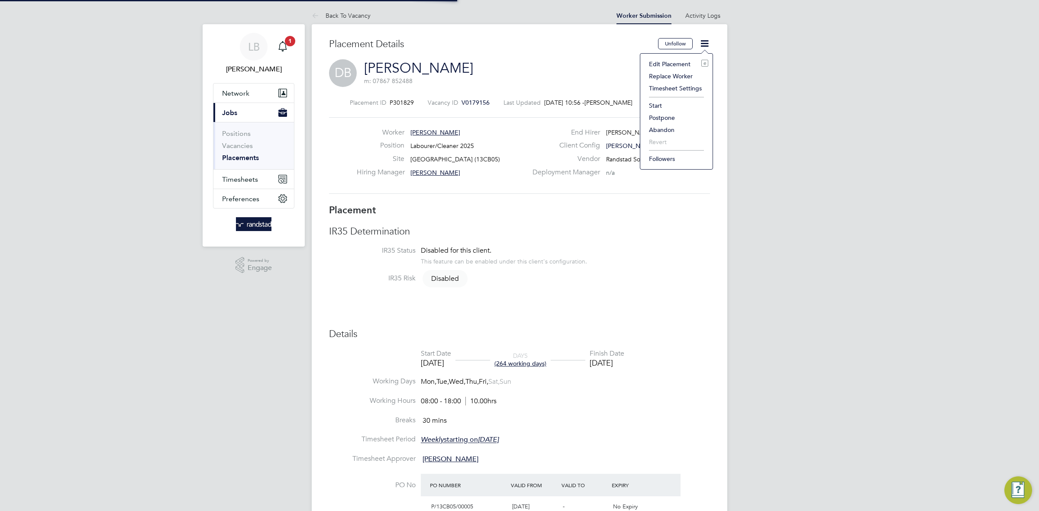
click at [702, 44] on icon at bounding box center [704, 43] width 11 height 11
click at [653, 107] on li "Start" at bounding box center [677, 106] width 64 height 12
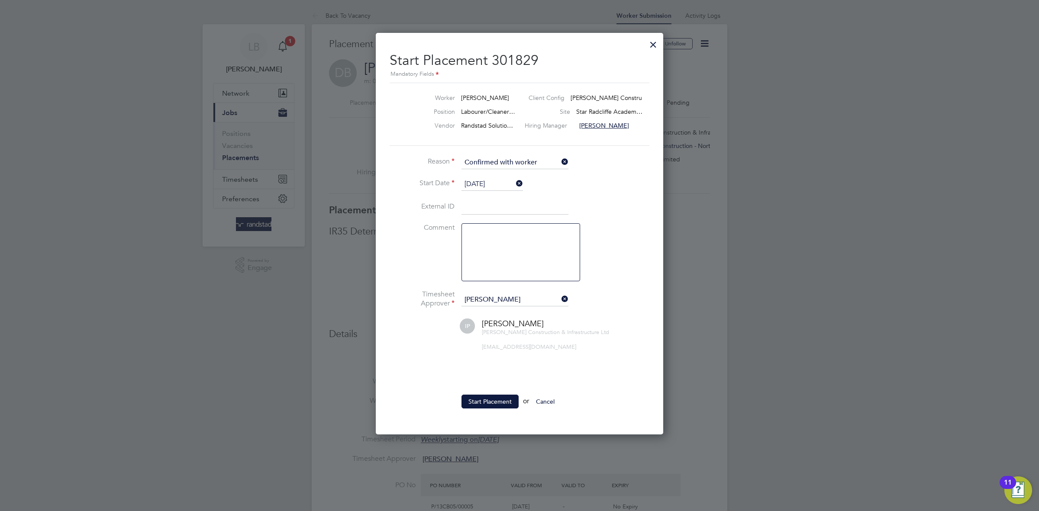
click at [560, 301] on icon at bounding box center [560, 299] width 0 height 12
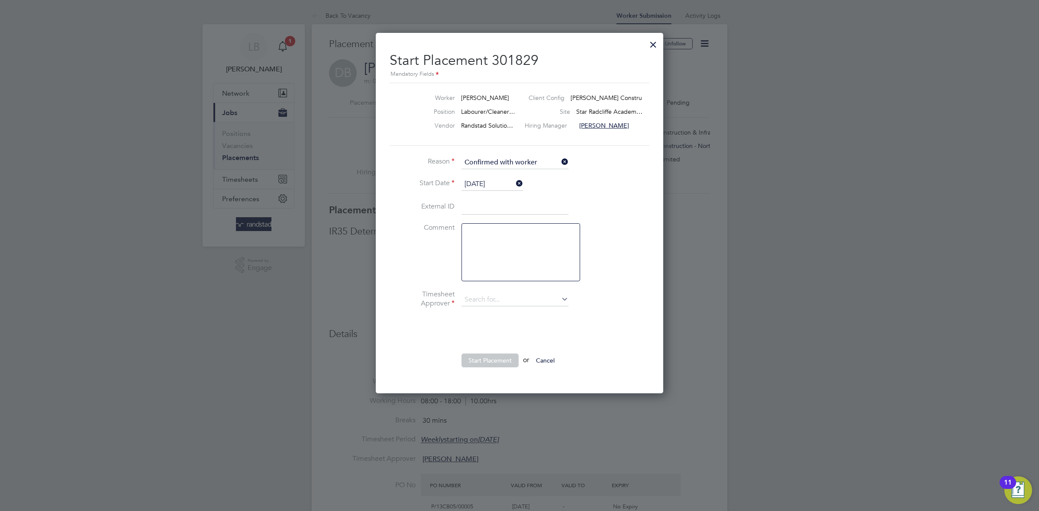
click at [537, 296] on li "Timesheet Approver" at bounding box center [520, 304] width 260 height 29
click at [538, 304] on input at bounding box center [515, 300] width 107 height 13
click at [501, 320] on li "Jeff B oothroyd" at bounding box center [515, 317] width 108 height 12
type input "[PERSON_NAME]"
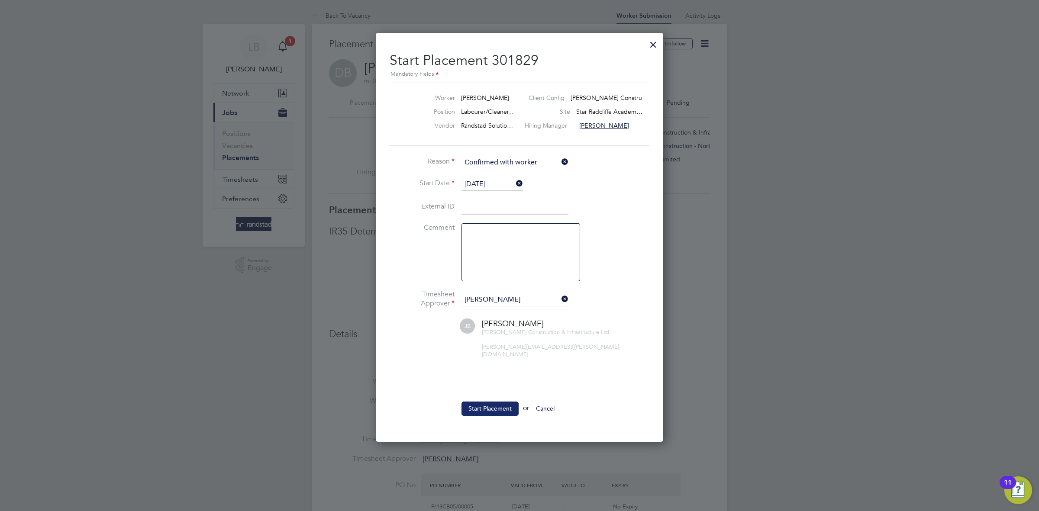
click at [493, 409] on button "Start Placement" at bounding box center [490, 409] width 57 height 14
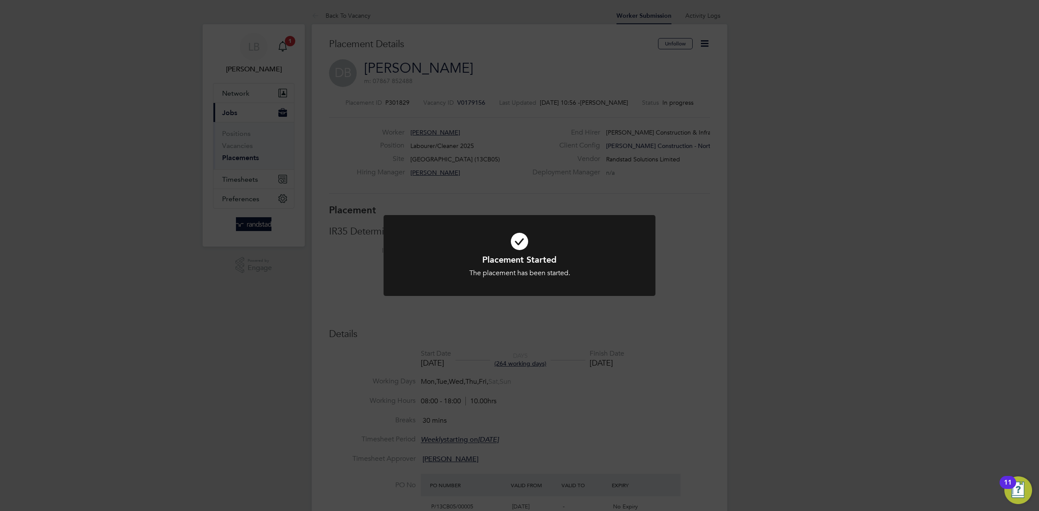
click at [660, 323] on div "Placement Started The placement has been started. Cancel Okay" at bounding box center [519, 255] width 1039 height 511
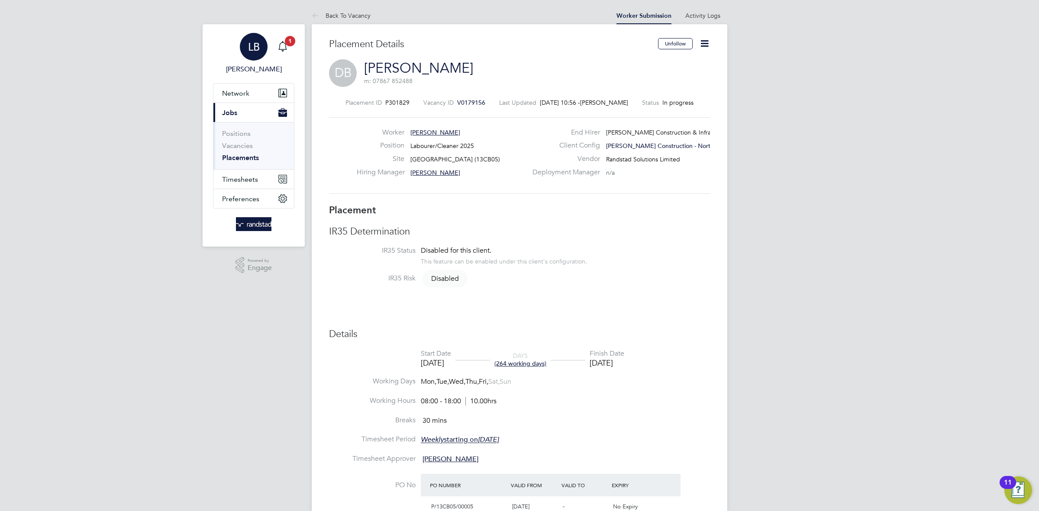
click at [294, 45] on app-nav-user-info "LB Louis Barnfield Notifications 1" at bounding box center [253, 53] width 81 height 59
click at [278, 49] on icon "Main navigation" at bounding box center [283, 46] width 10 height 10
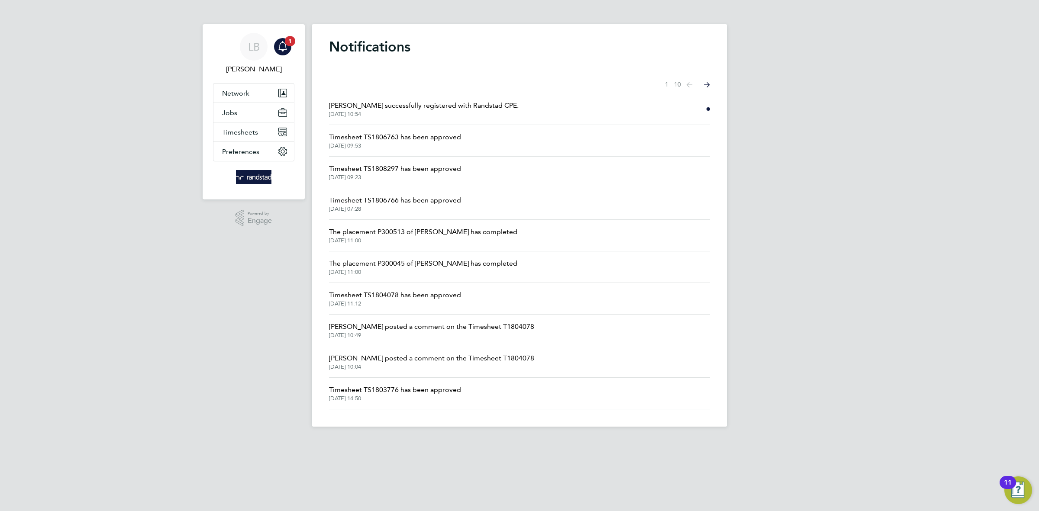
click at [422, 106] on span "David Bamigbaye successfully registered with Randstad CPE." at bounding box center [424, 105] width 190 height 10
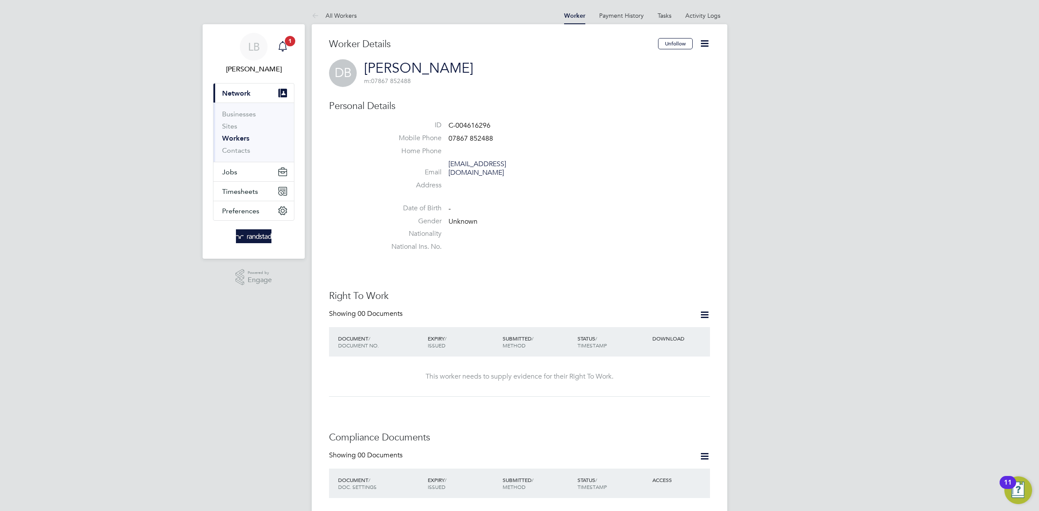
click at [286, 43] on span "1" at bounding box center [290, 41] width 10 height 10
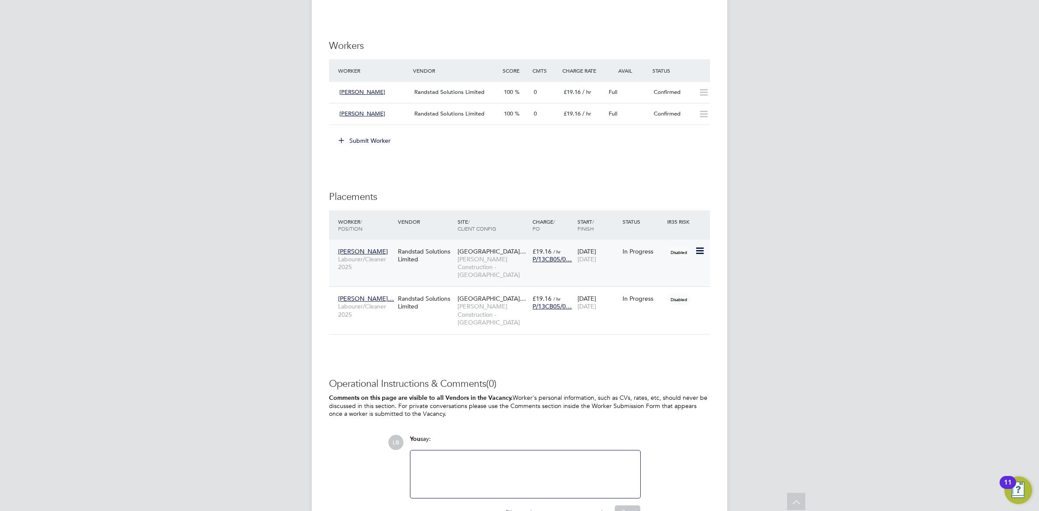
click at [434, 270] on div "Jade Williams Labourer/Cleaner 2025 Randstad Solutions Limited Star Radcliffe A…" at bounding box center [519, 263] width 381 height 47
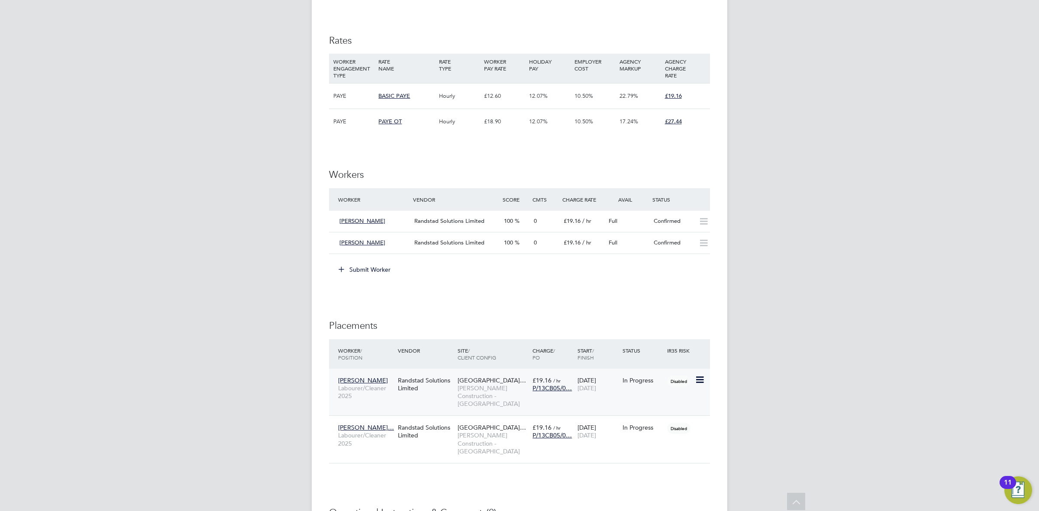
click at [437, 404] on div "Jade Williams Labourer/Cleaner 2025 Randstad Solutions Limited Star Radcliffe A…" at bounding box center [519, 392] width 381 height 47
click at [396, 392] on div "Randstad Solutions Limited" at bounding box center [426, 384] width 60 height 24
